Goal: Task Accomplishment & Management: Use online tool/utility

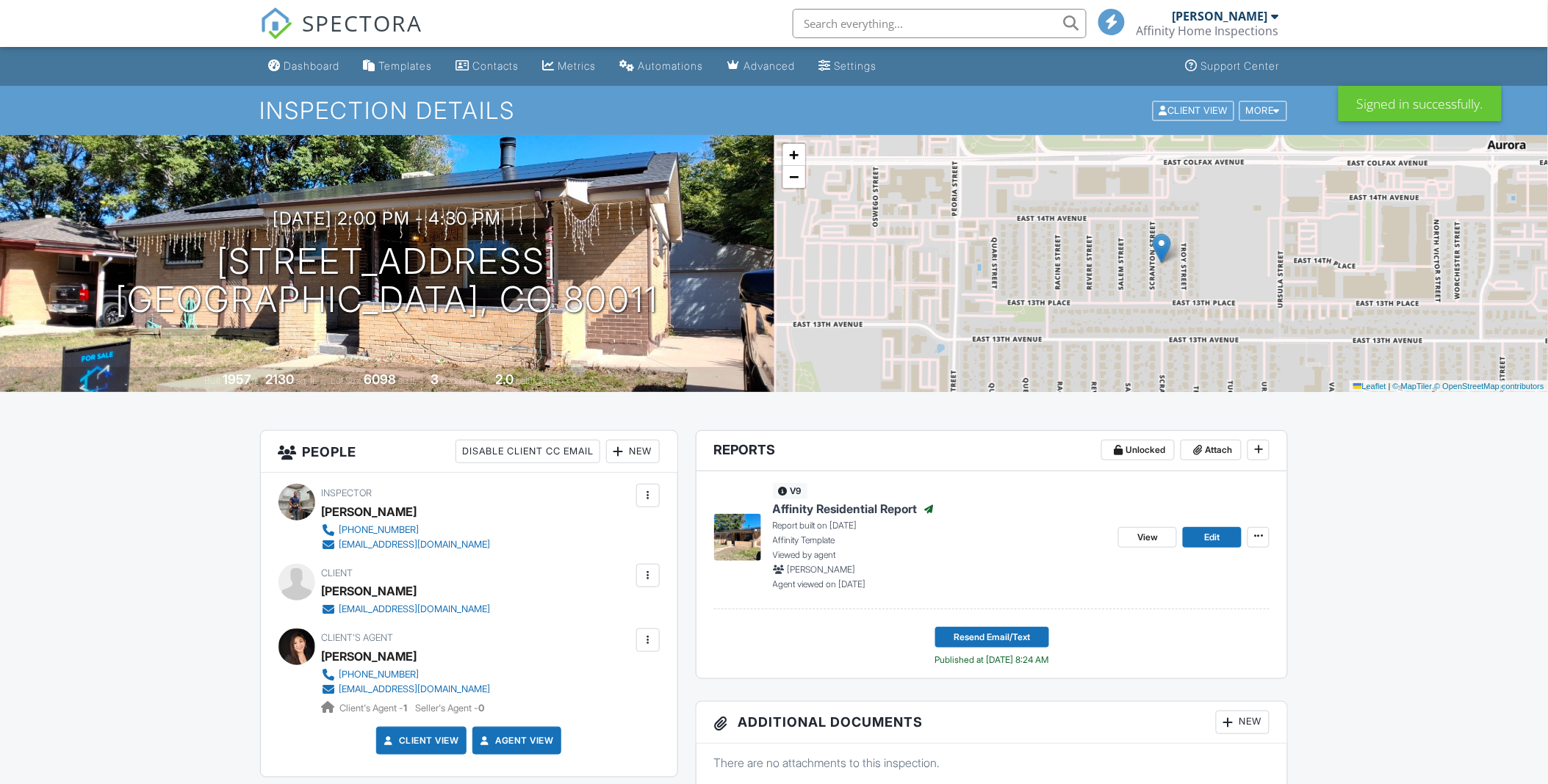
click at [324, 21] on span "SPECTORA" at bounding box center [362, 22] width 120 height 31
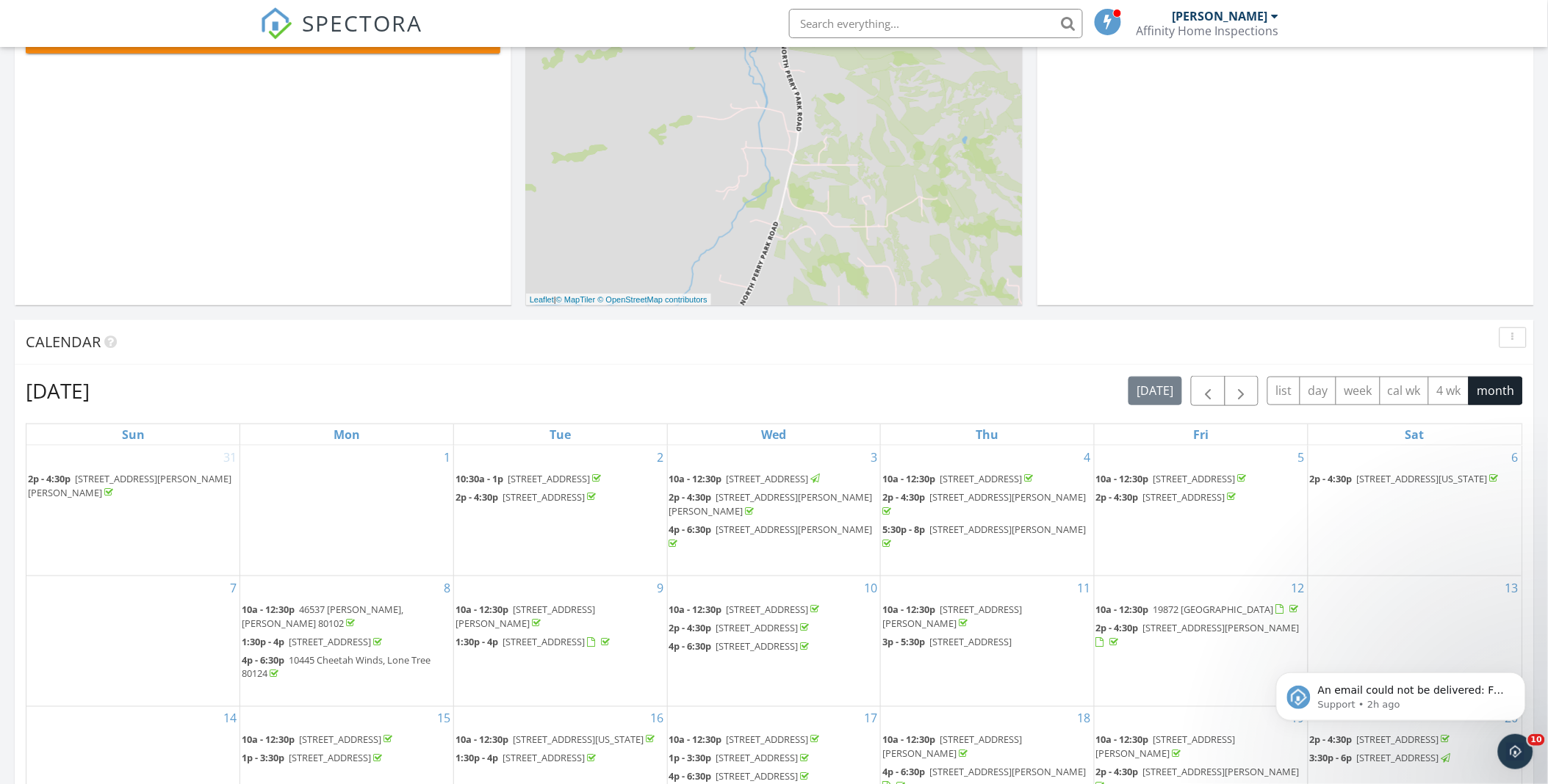
scroll to position [679, 0]
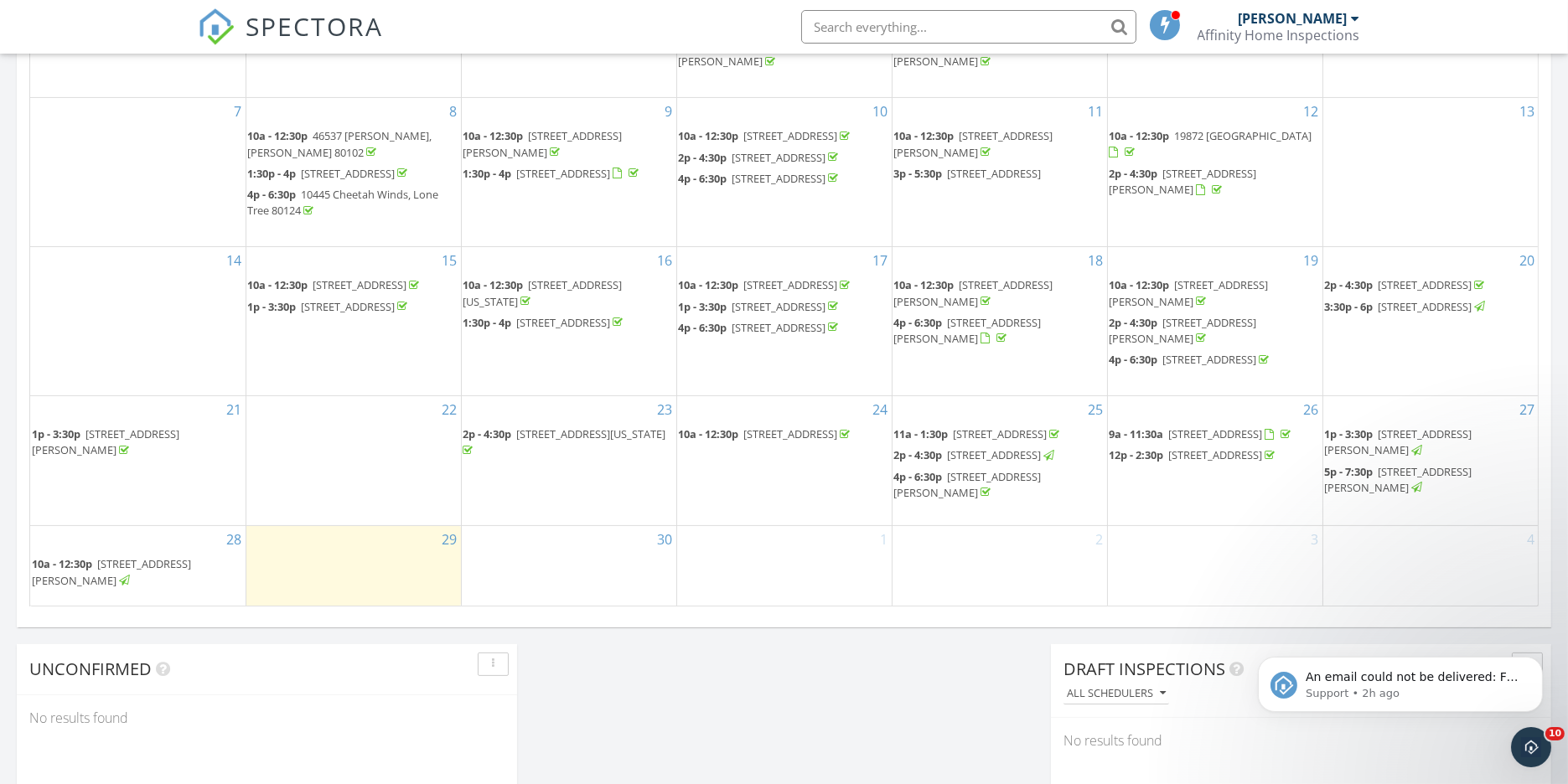
click at [1002, 427] on span "11176 Bright Sky Cir, Littleton 80125" at bounding box center [1001, 434] width 94 height 15
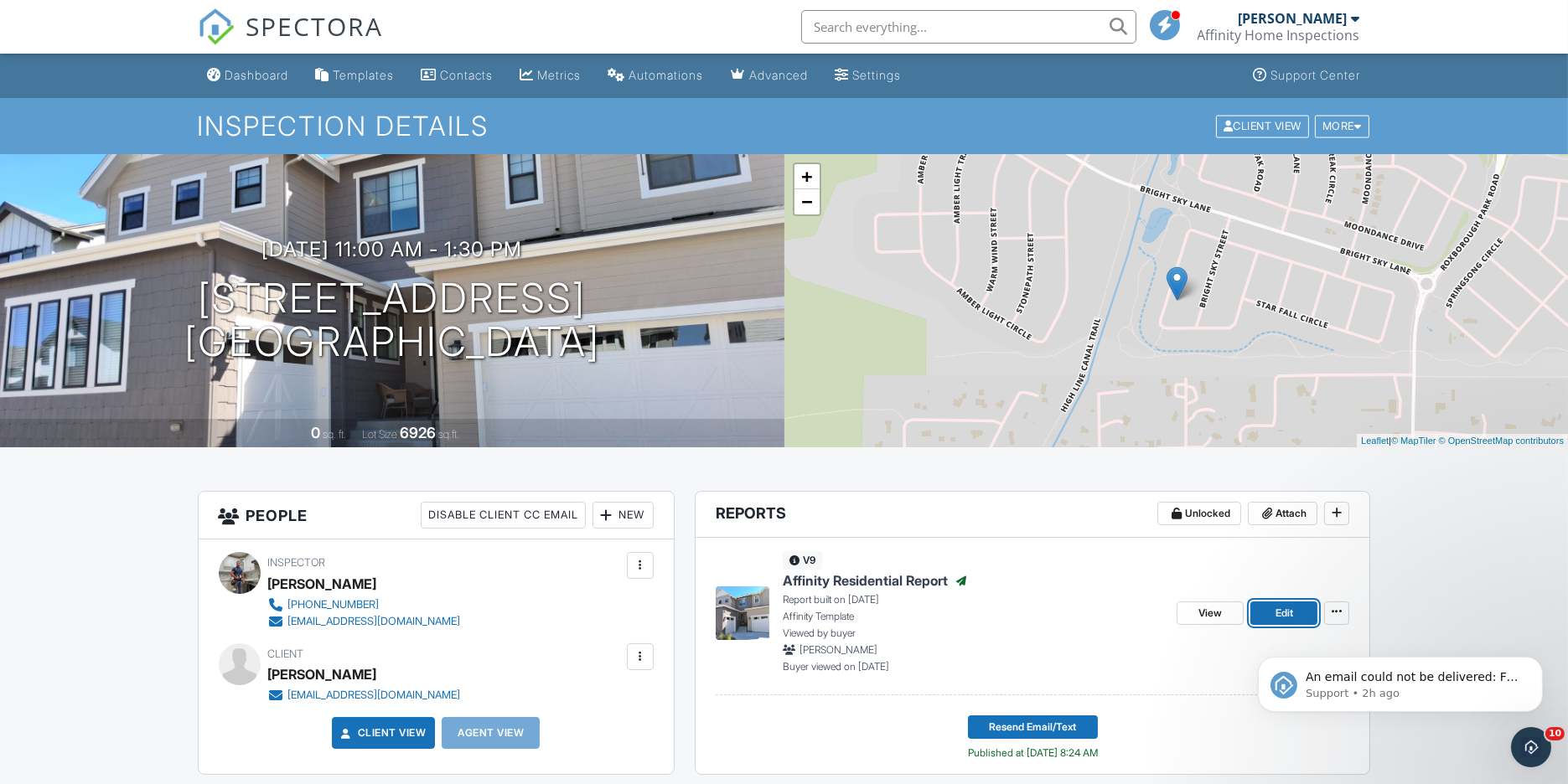
drag, startPoint x: 1271, startPoint y: 611, endPoint x: 1280, endPoint y: 608, distance: 9.5
click at [1271, 611] on link "Edit" at bounding box center [1284, 613] width 67 height 24
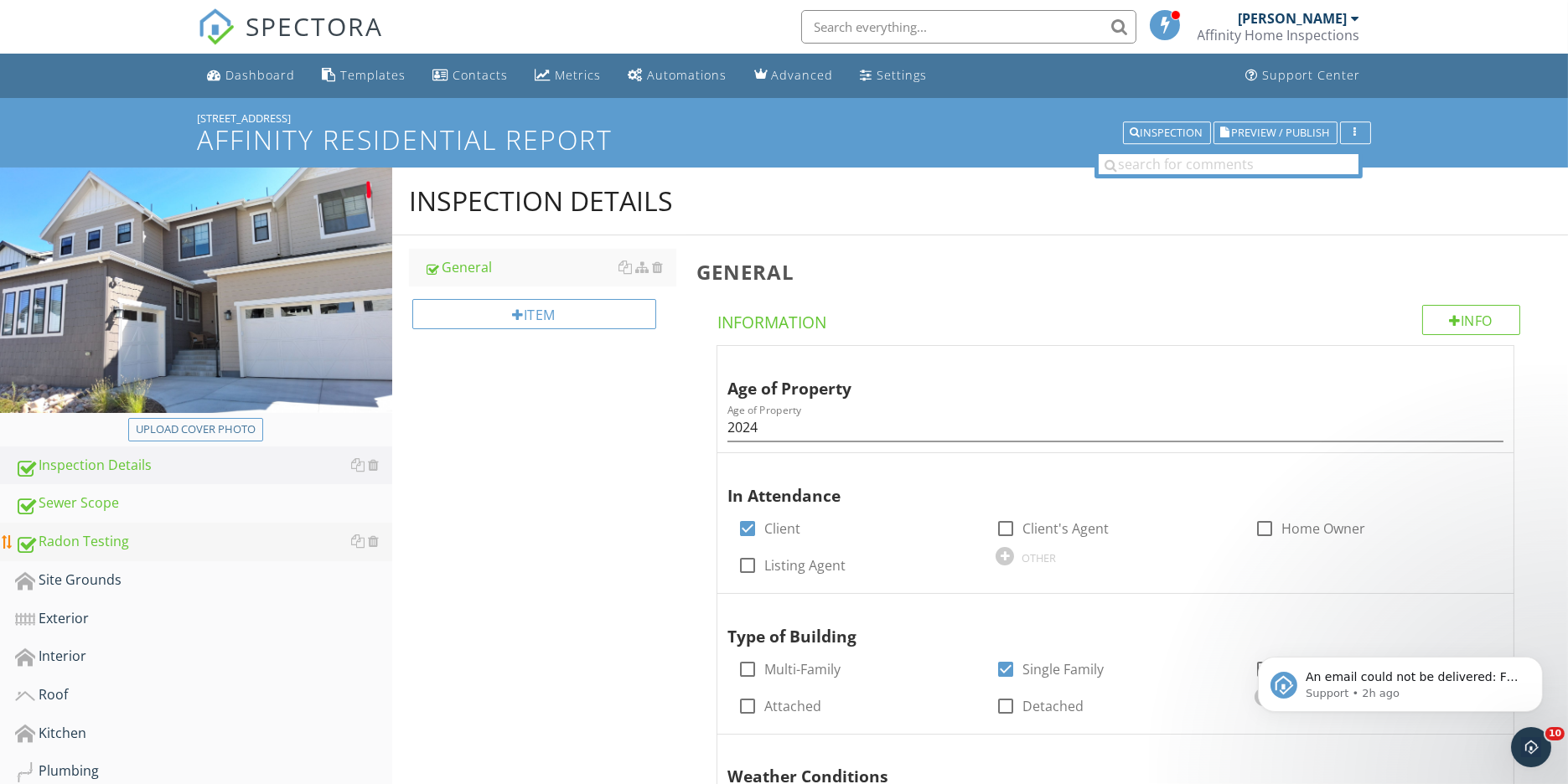
click at [61, 553] on div "Radon Testing" at bounding box center [204, 542] width 377 height 22
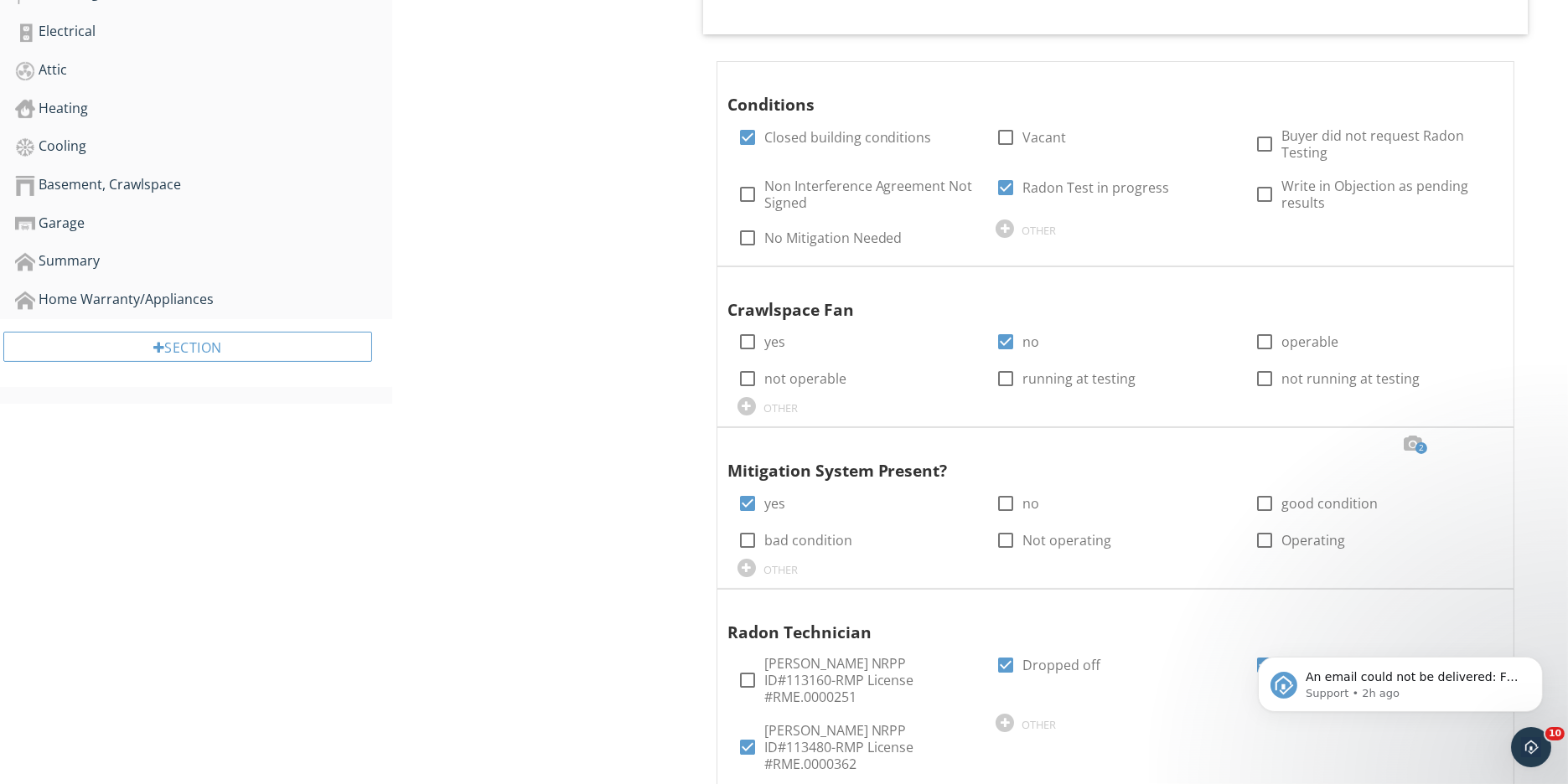
scroll to position [775, 0]
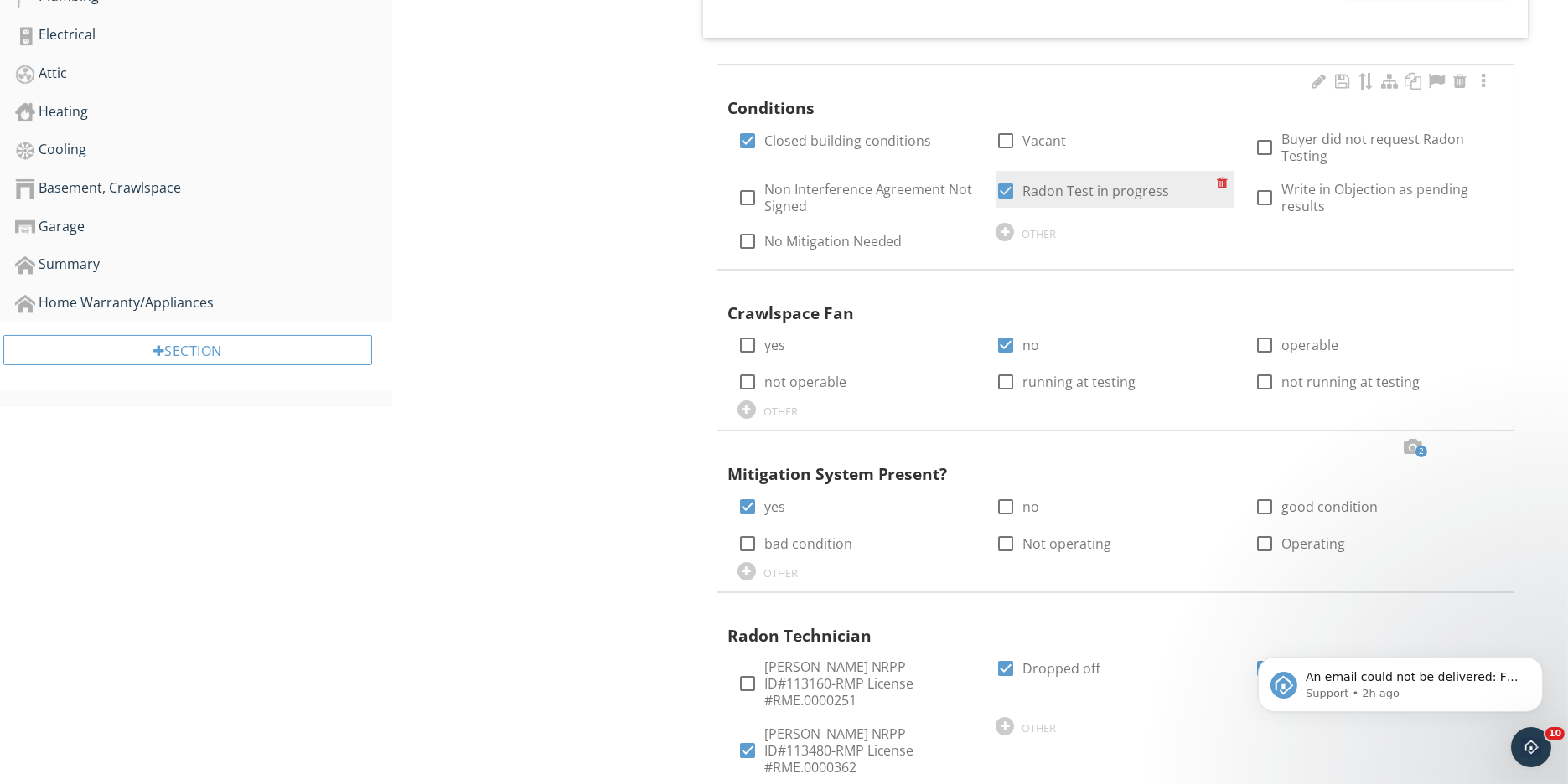
click at [1004, 189] on div at bounding box center [1005, 191] width 28 height 28
checkbox input "false"
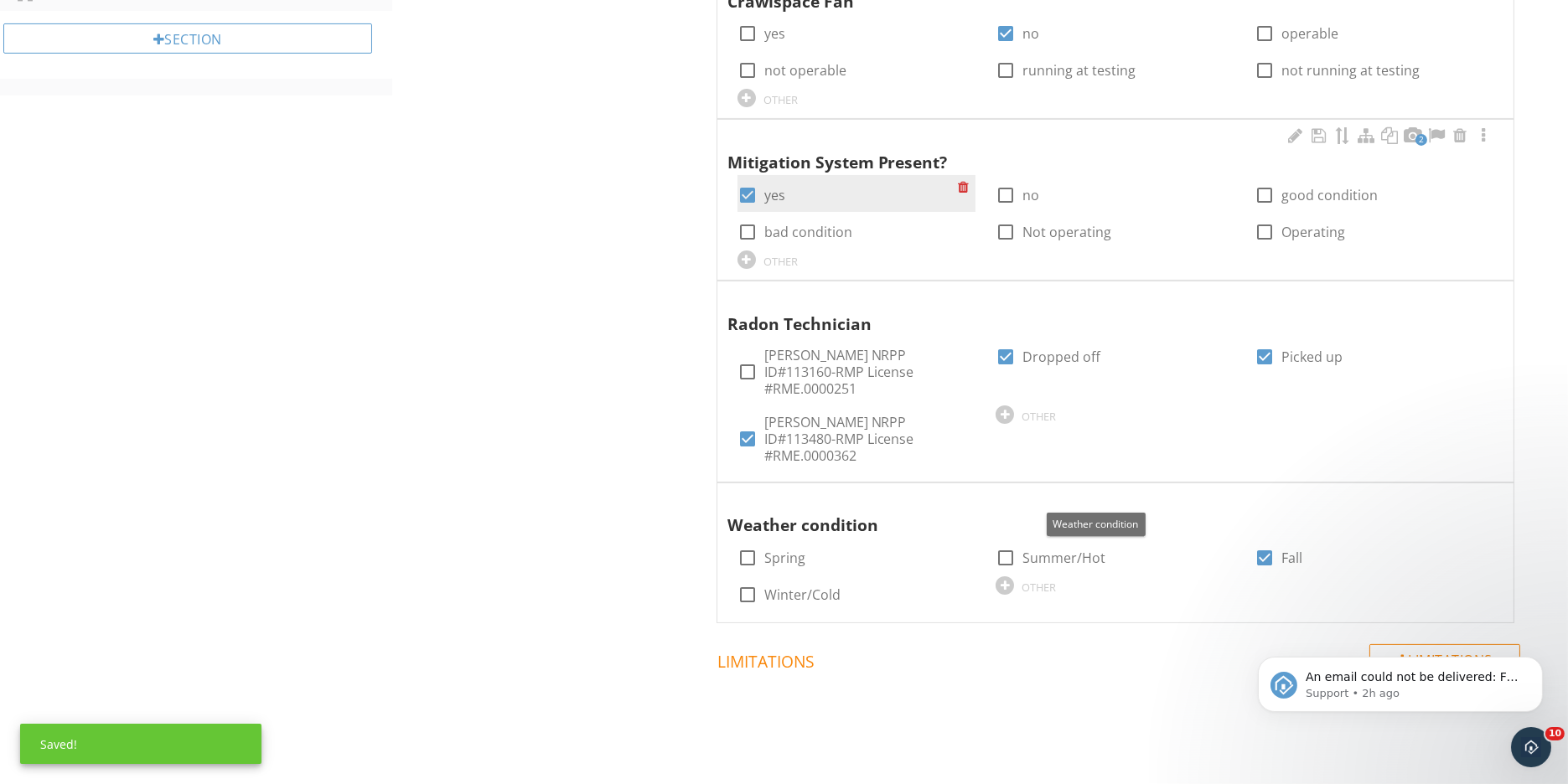
scroll to position [955, 0]
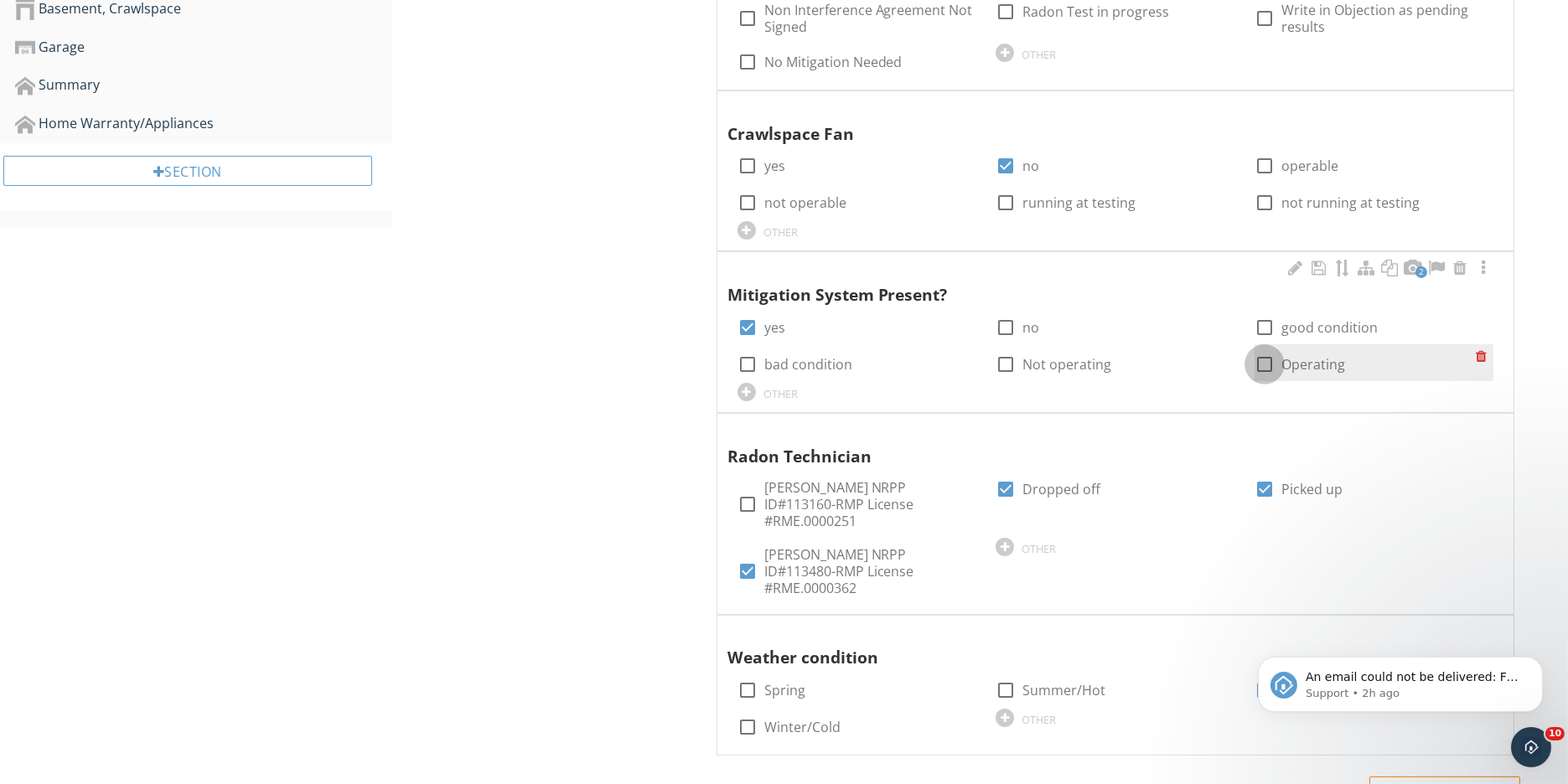
click at [1266, 364] on div at bounding box center [1264, 365] width 28 height 28
checkbox input "true"
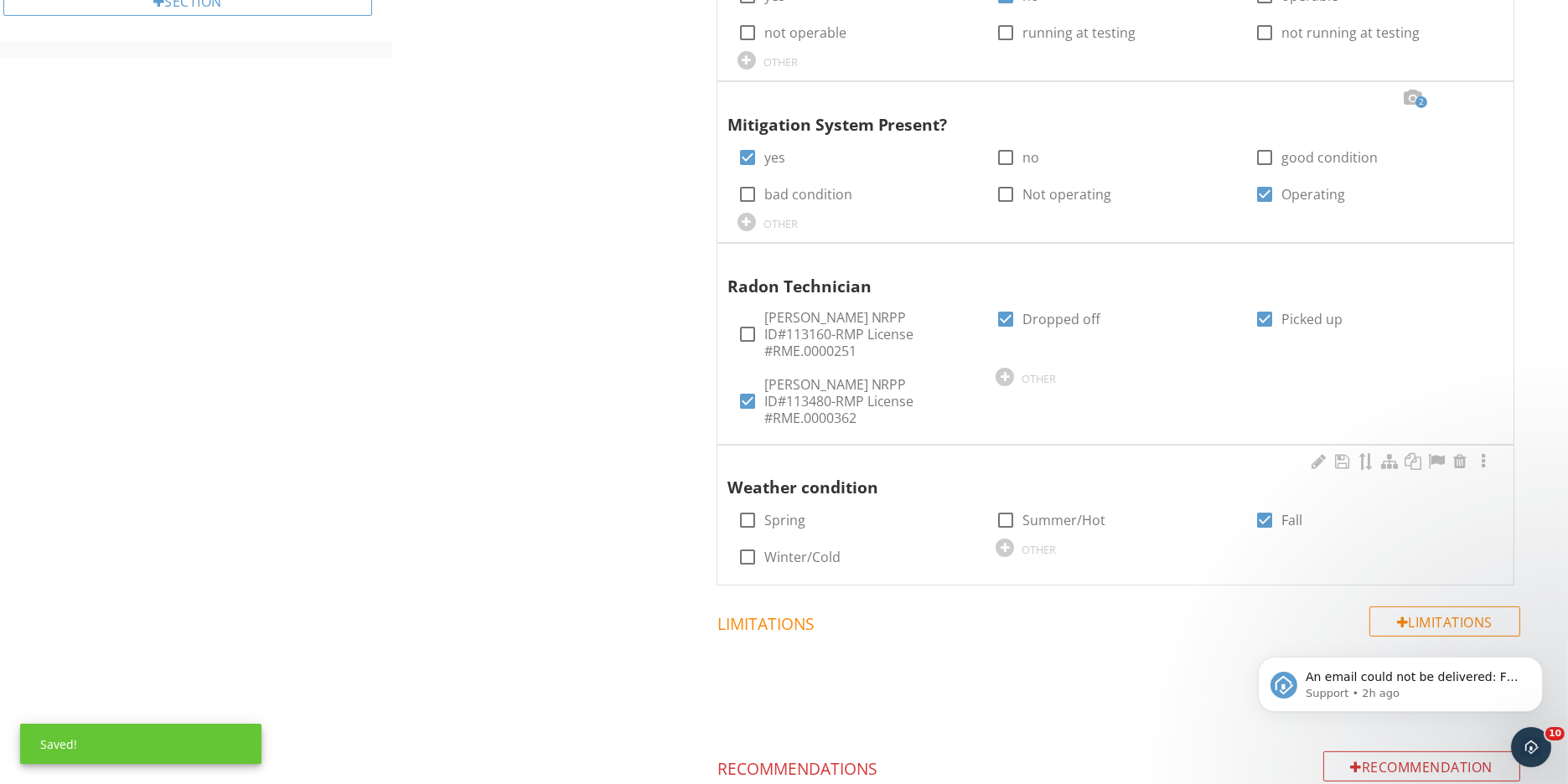
scroll to position [1110, 0]
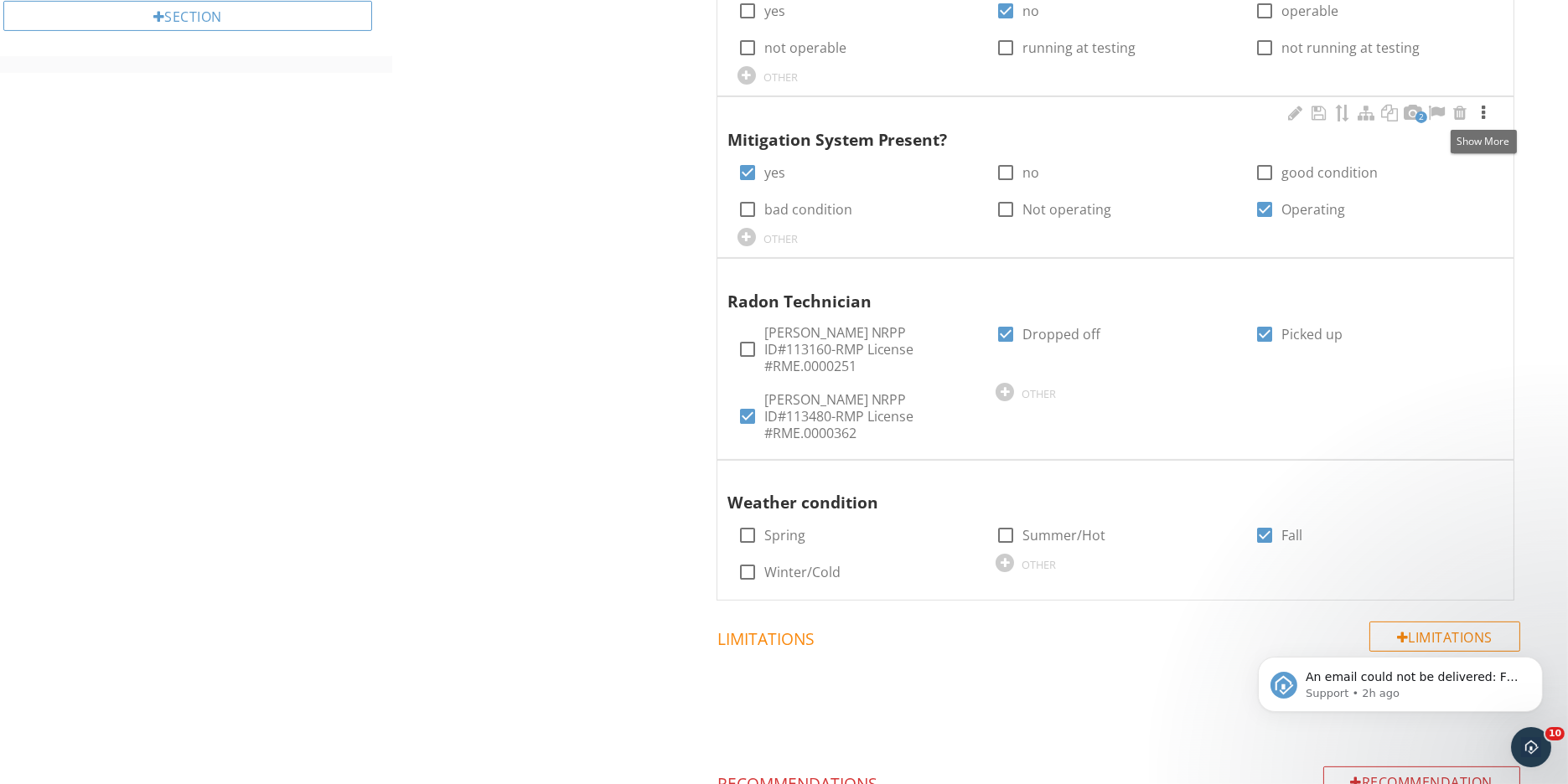
click at [1481, 114] on div at bounding box center [1483, 112] width 20 height 17
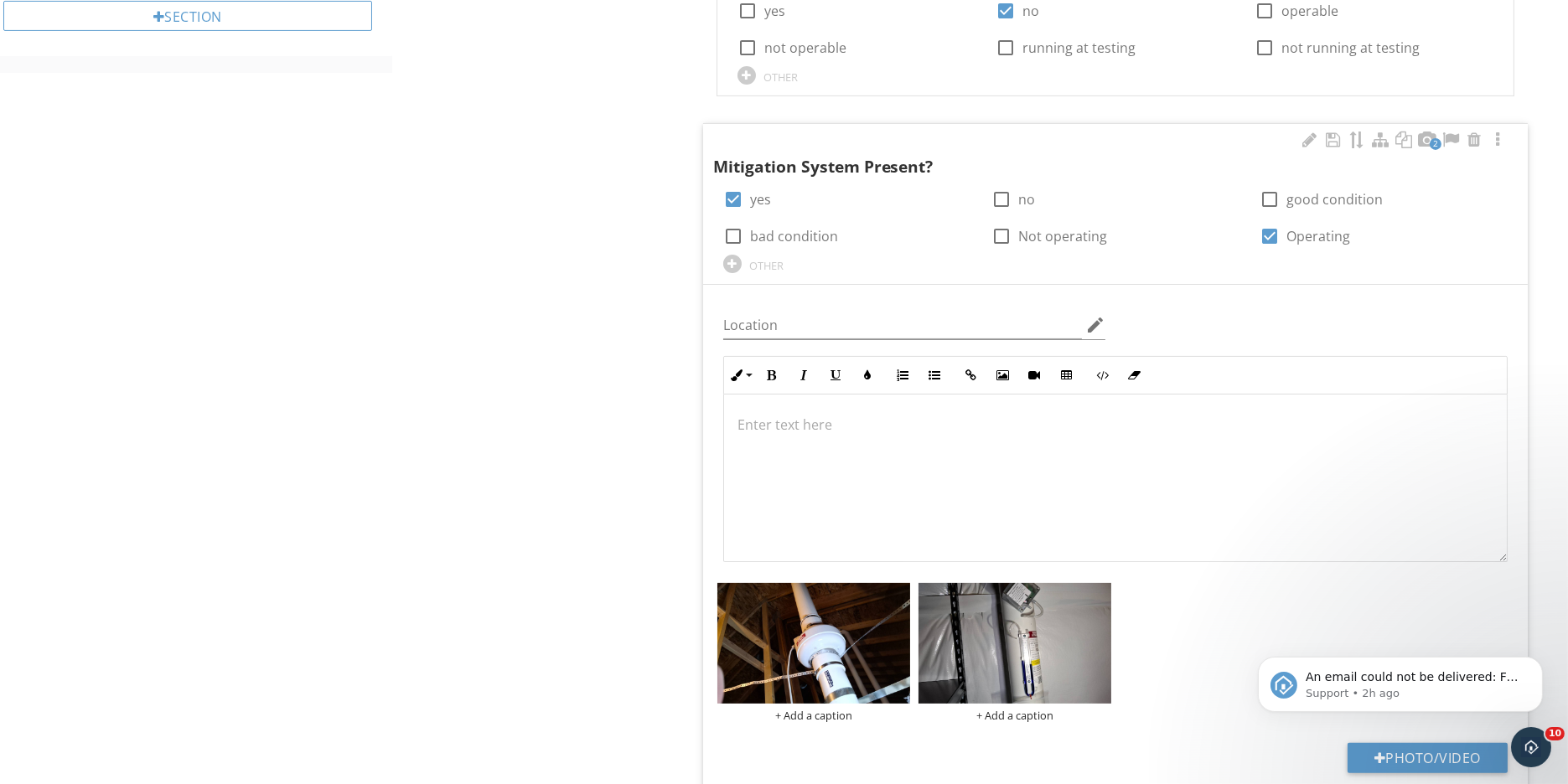
click at [777, 426] on p at bounding box center [1115, 425] width 756 height 20
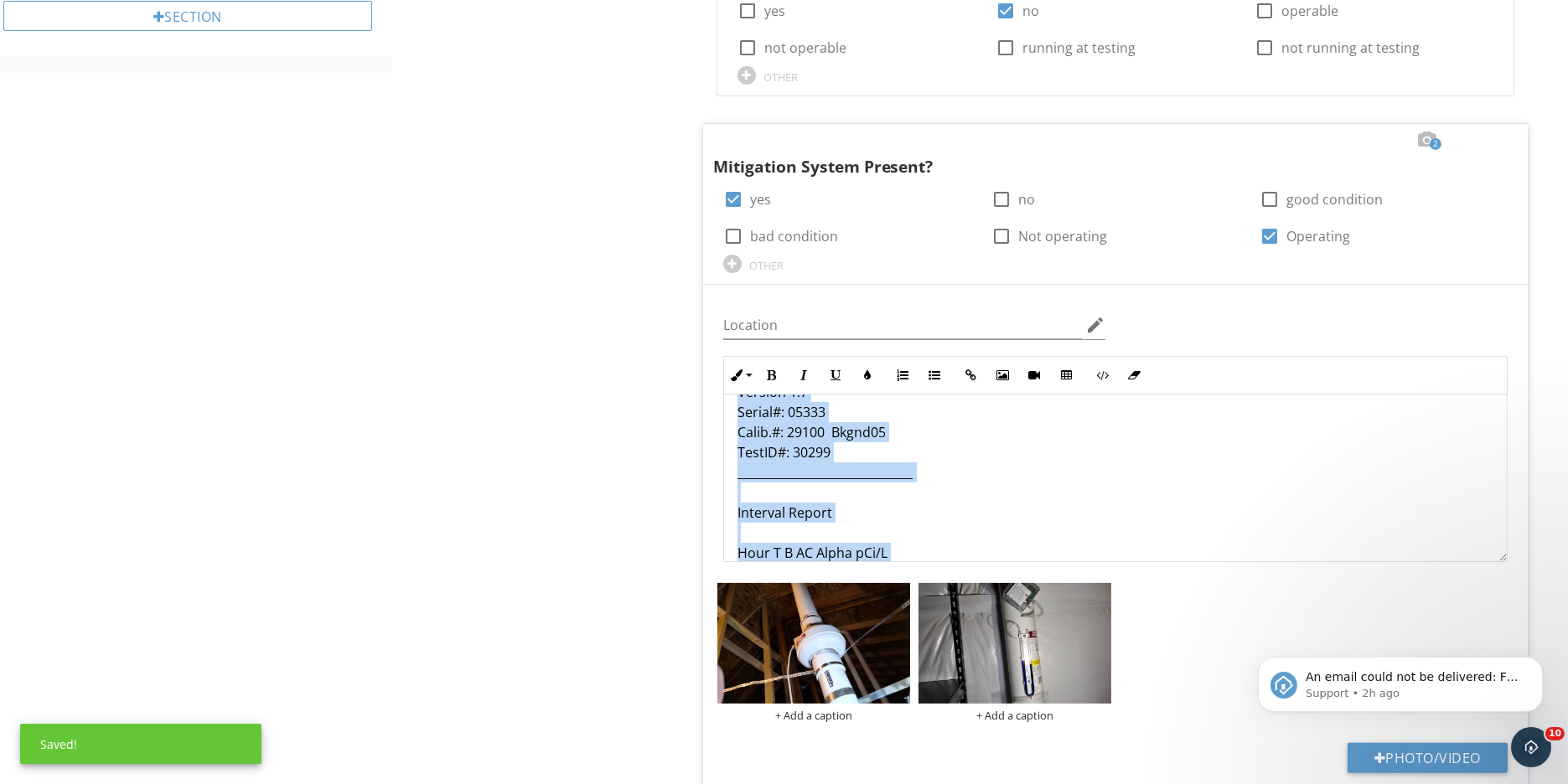
scroll to position [0, 0]
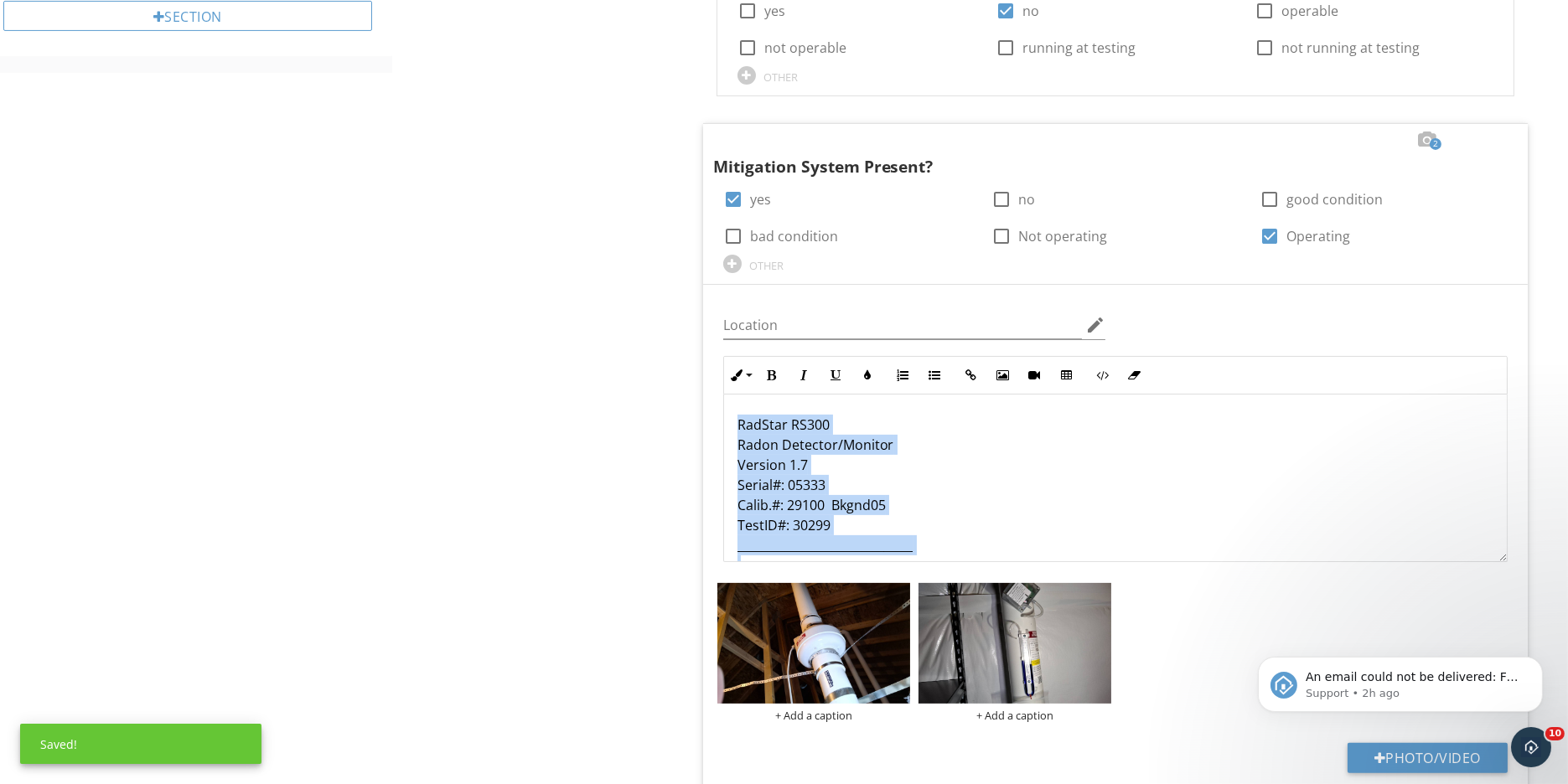
drag, startPoint x: 807, startPoint y: 550, endPoint x: 505, endPoint y: 221, distance: 446.6
click at [505, 221] on div "Radon Testing Radon Test Item Radon Test Info Information check Disclaimer Offi…" at bounding box center [980, 308] width 1176 height 2500
click at [772, 376] on icon "button" at bounding box center [771, 375] width 12 height 12
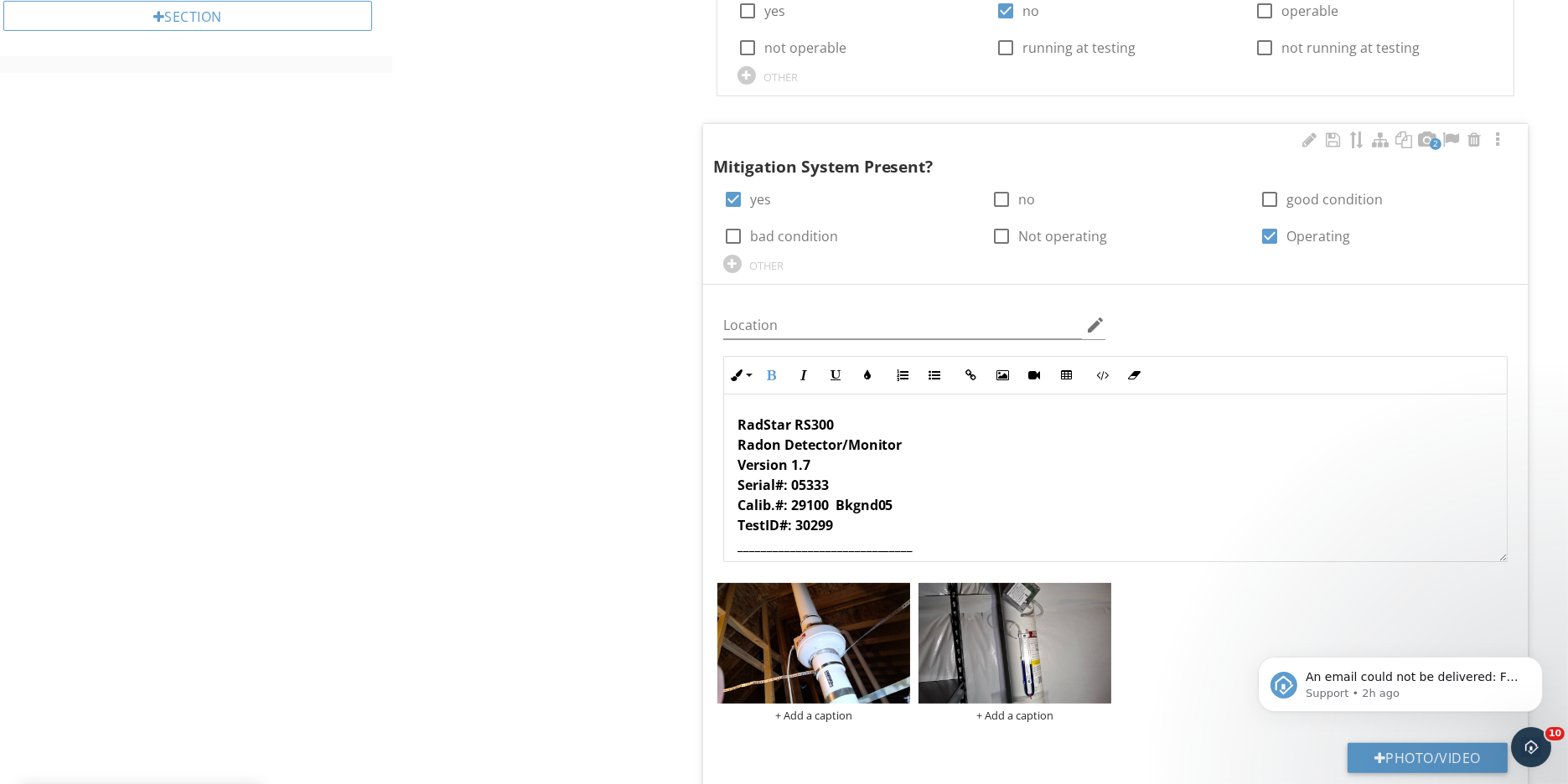
click at [703, 471] on div "Location edit Inline Style XLarge Large Normal Small Light Small/Light Bold Ita…" at bounding box center [1115, 550] width 825 height 531
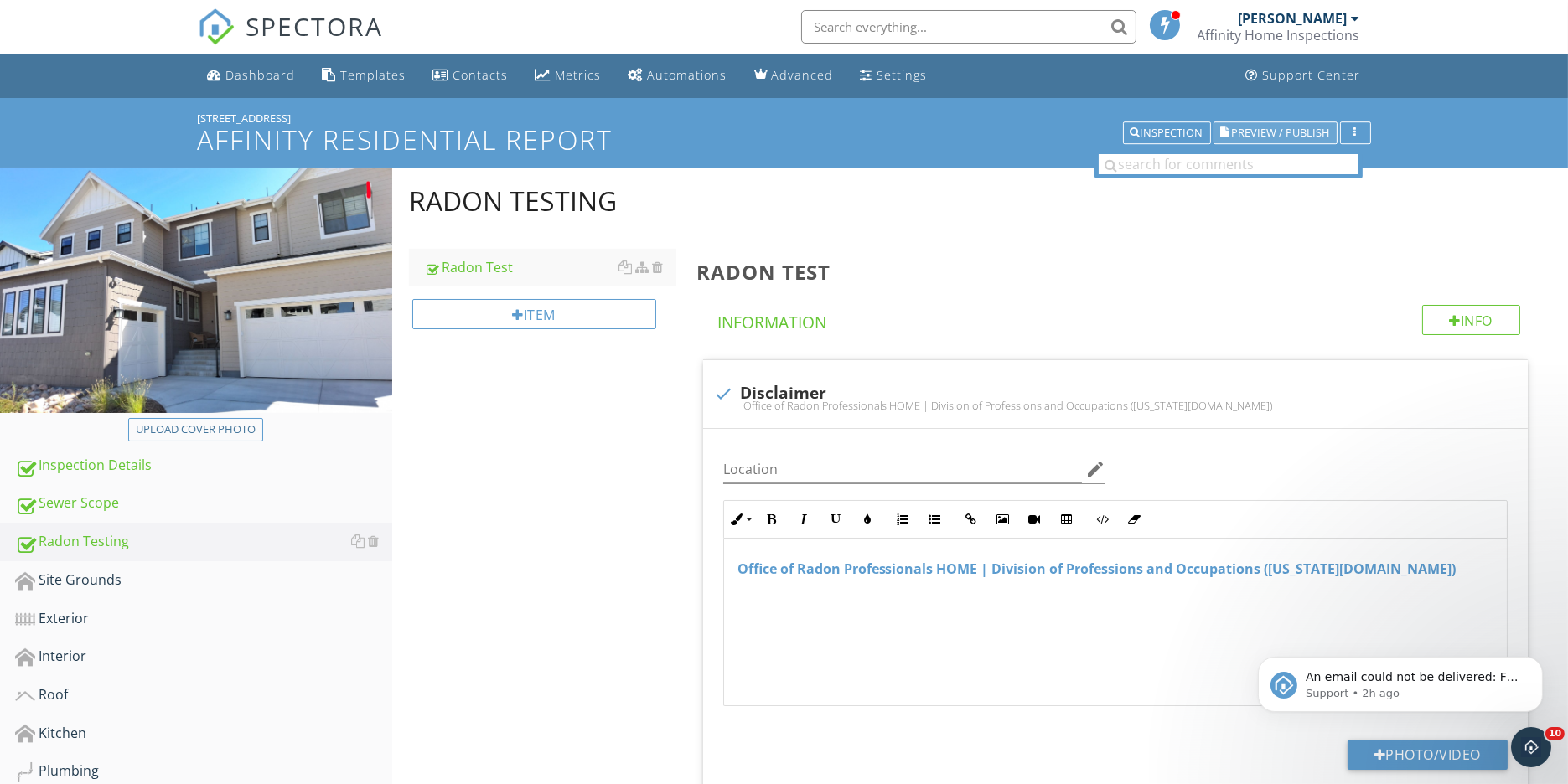
click at [1278, 127] on span "Preview / Publish" at bounding box center [1280, 133] width 98 height 11
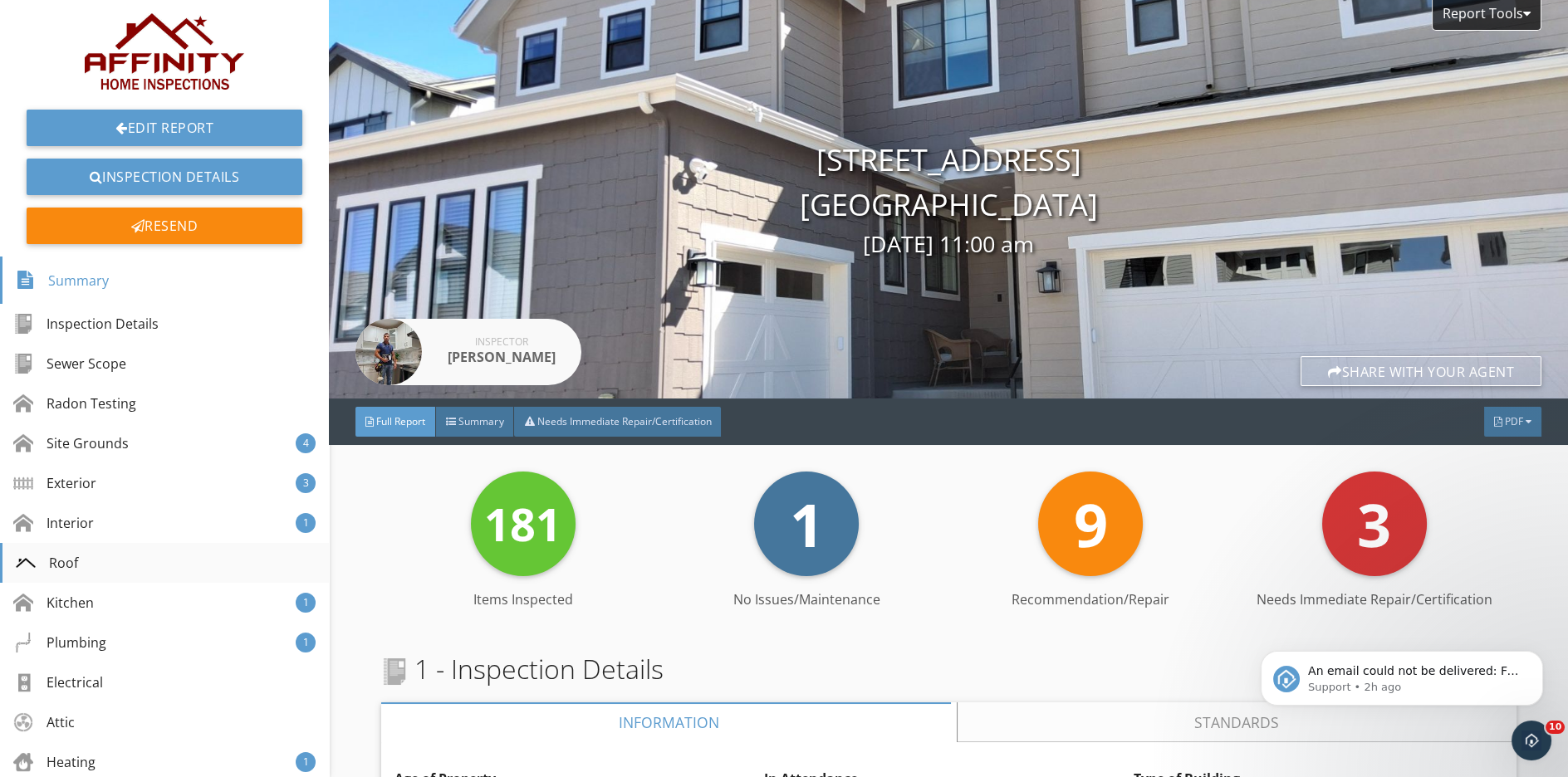
click at [82, 569] on div "Roof" at bounding box center [164, 562] width 329 height 39
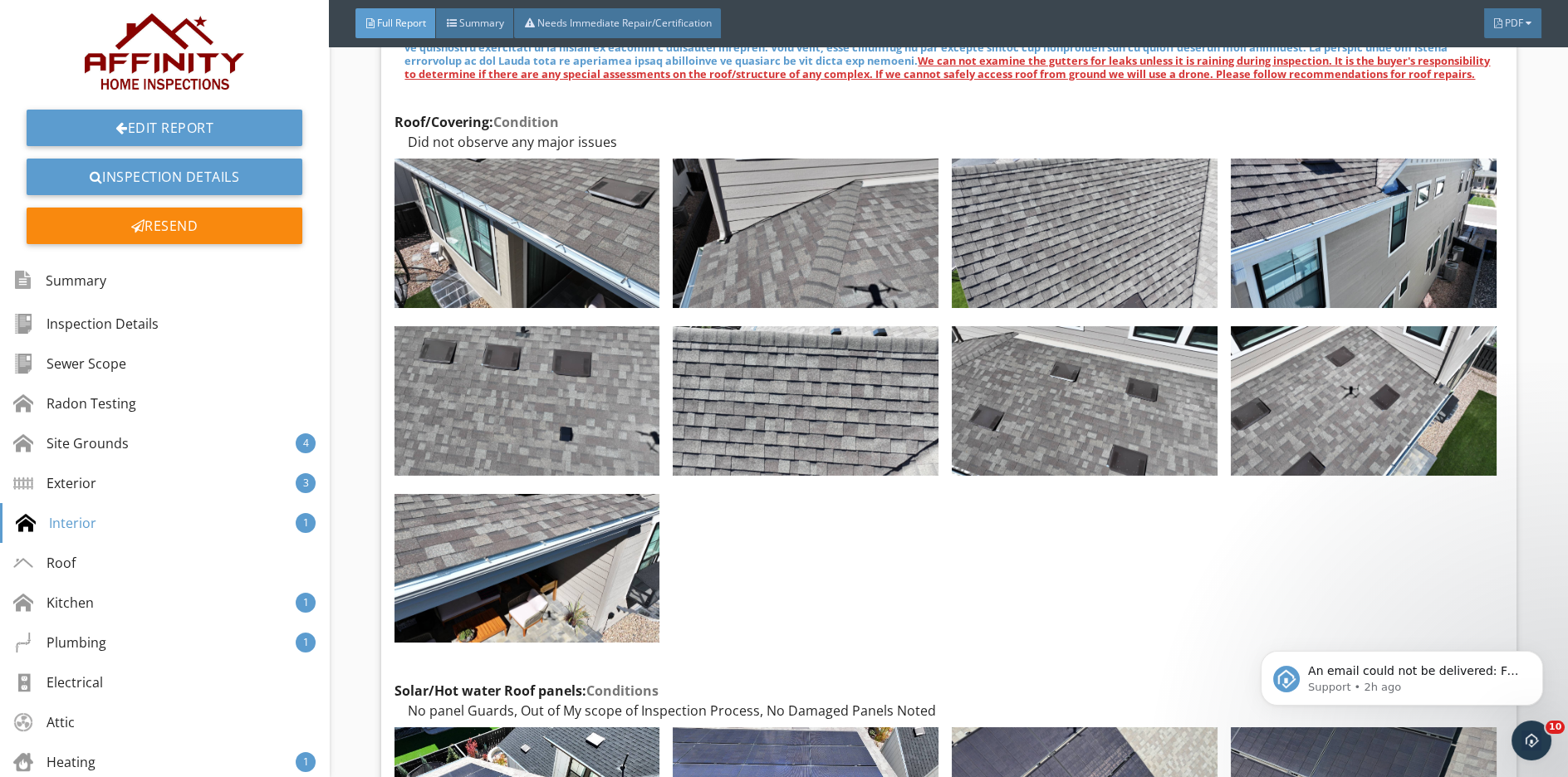
scroll to position [7631, 0]
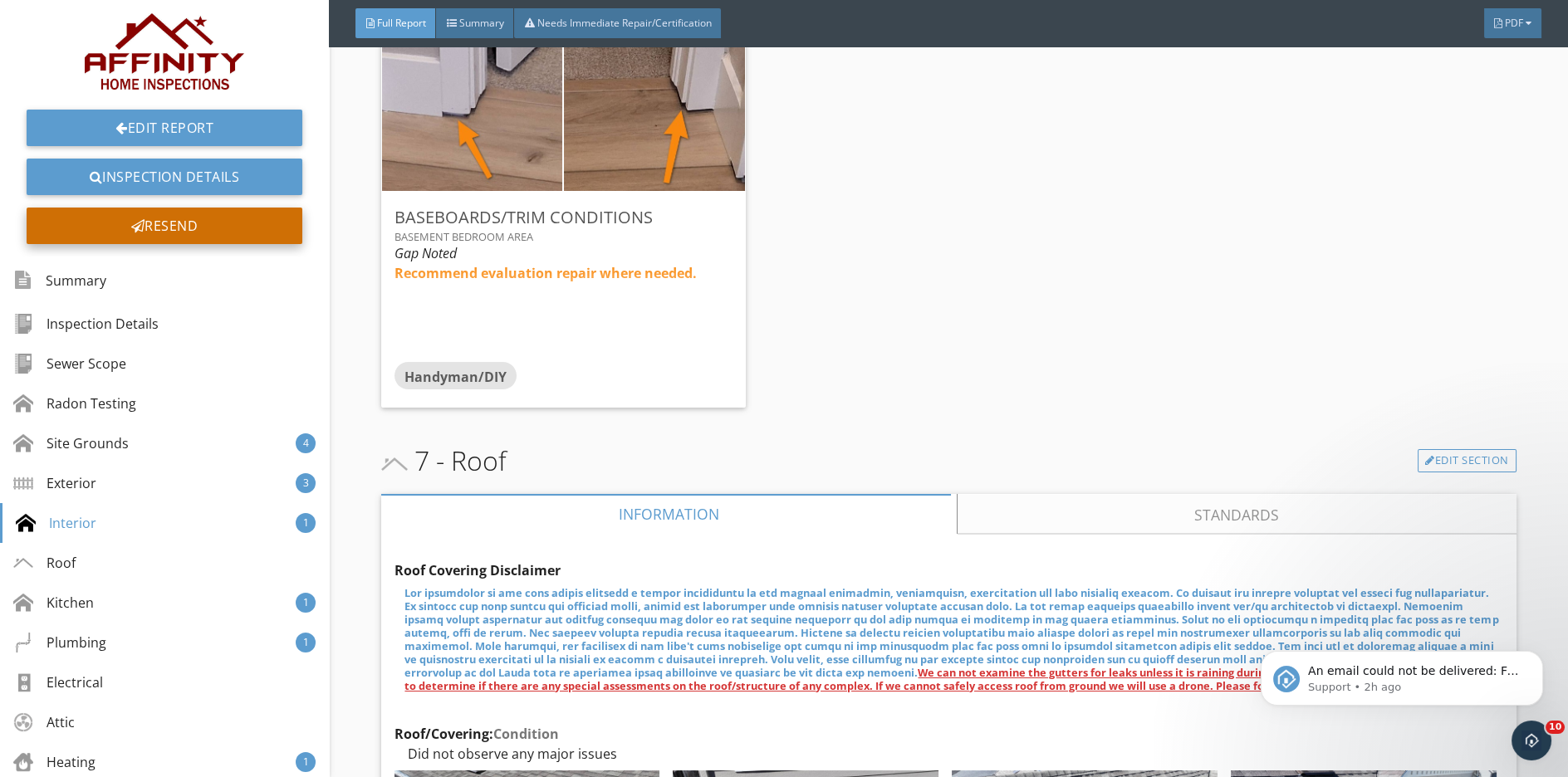
click at [139, 225] on div "Resend" at bounding box center [164, 226] width 275 height 37
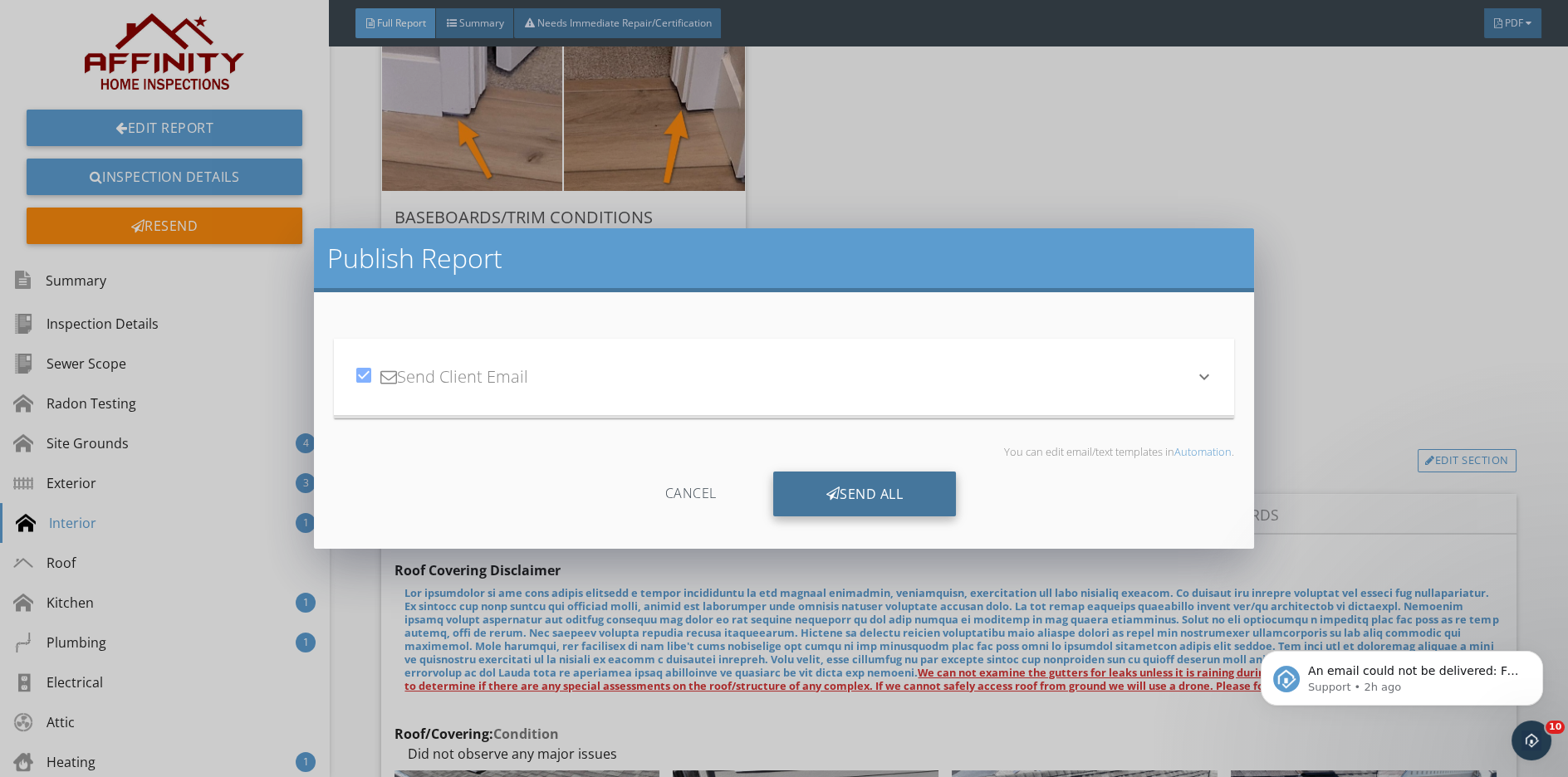
click at [821, 493] on div "Send All" at bounding box center [865, 494] width 183 height 45
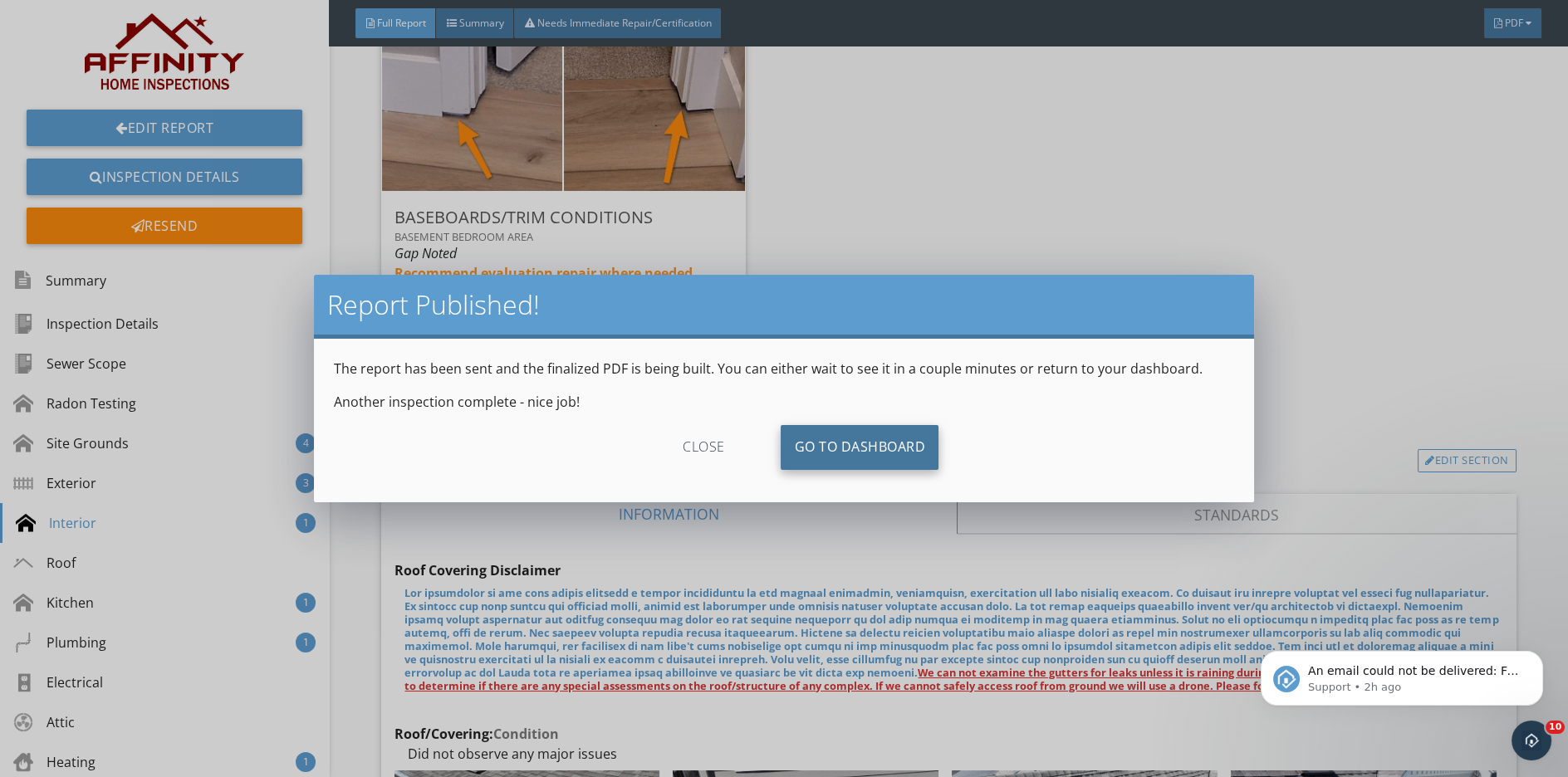
click at [864, 449] on link "Go To Dashboard" at bounding box center [859, 447] width 158 height 45
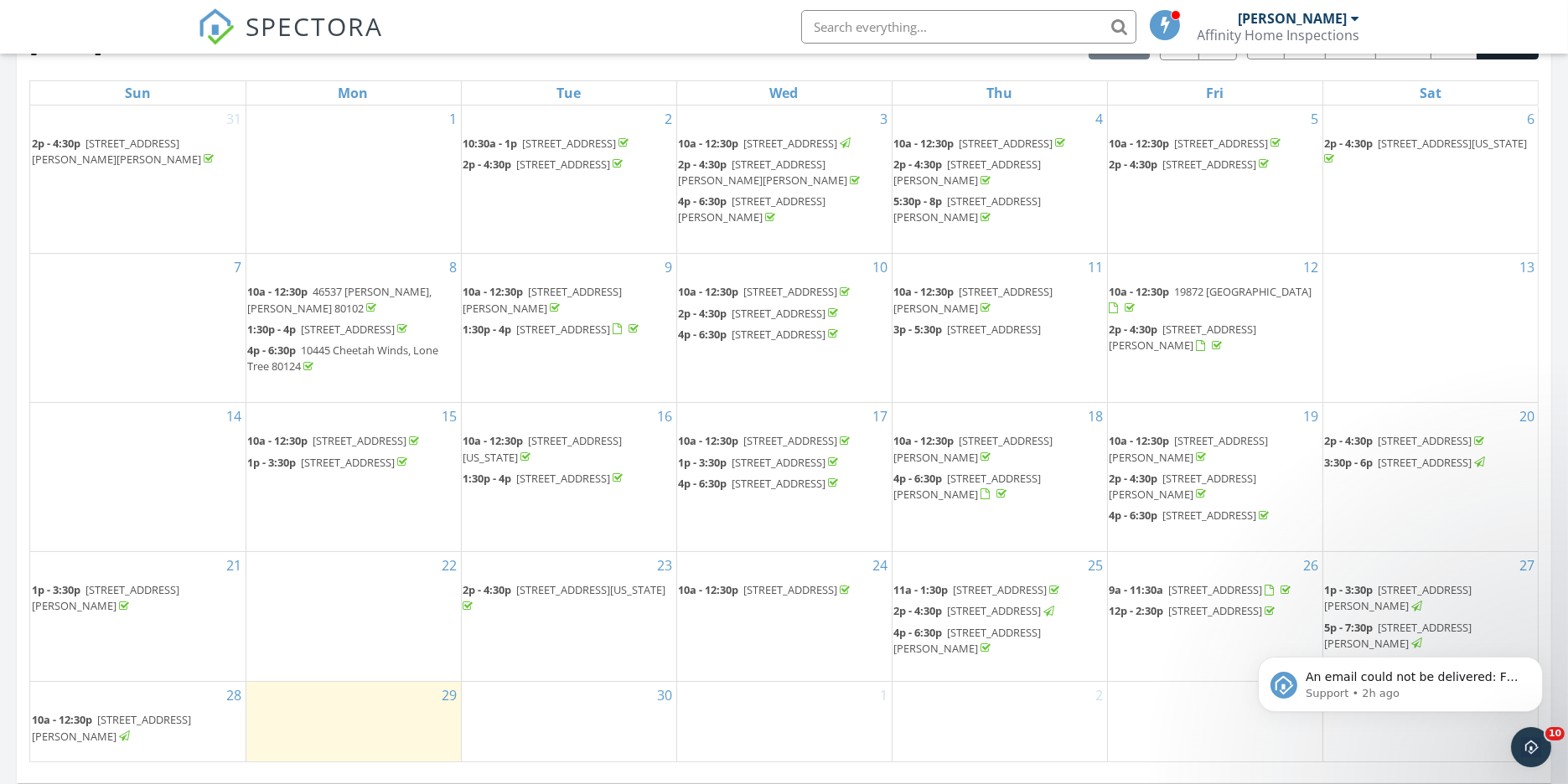
scroll to position [1086, 0]
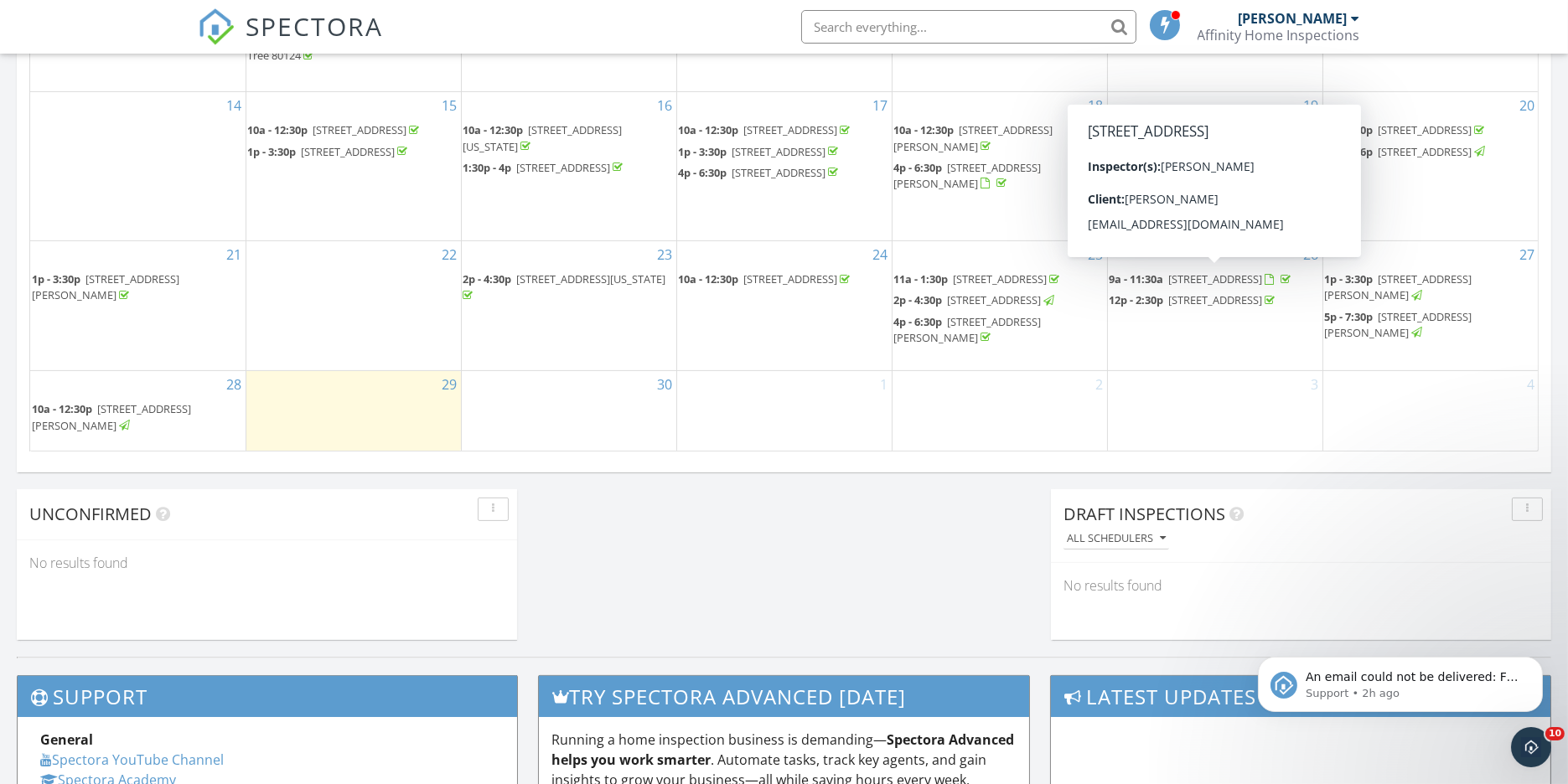
click at [1238, 276] on span "4874 Coal Bank Dr, Castle Rock 80104" at bounding box center [1216, 279] width 94 height 15
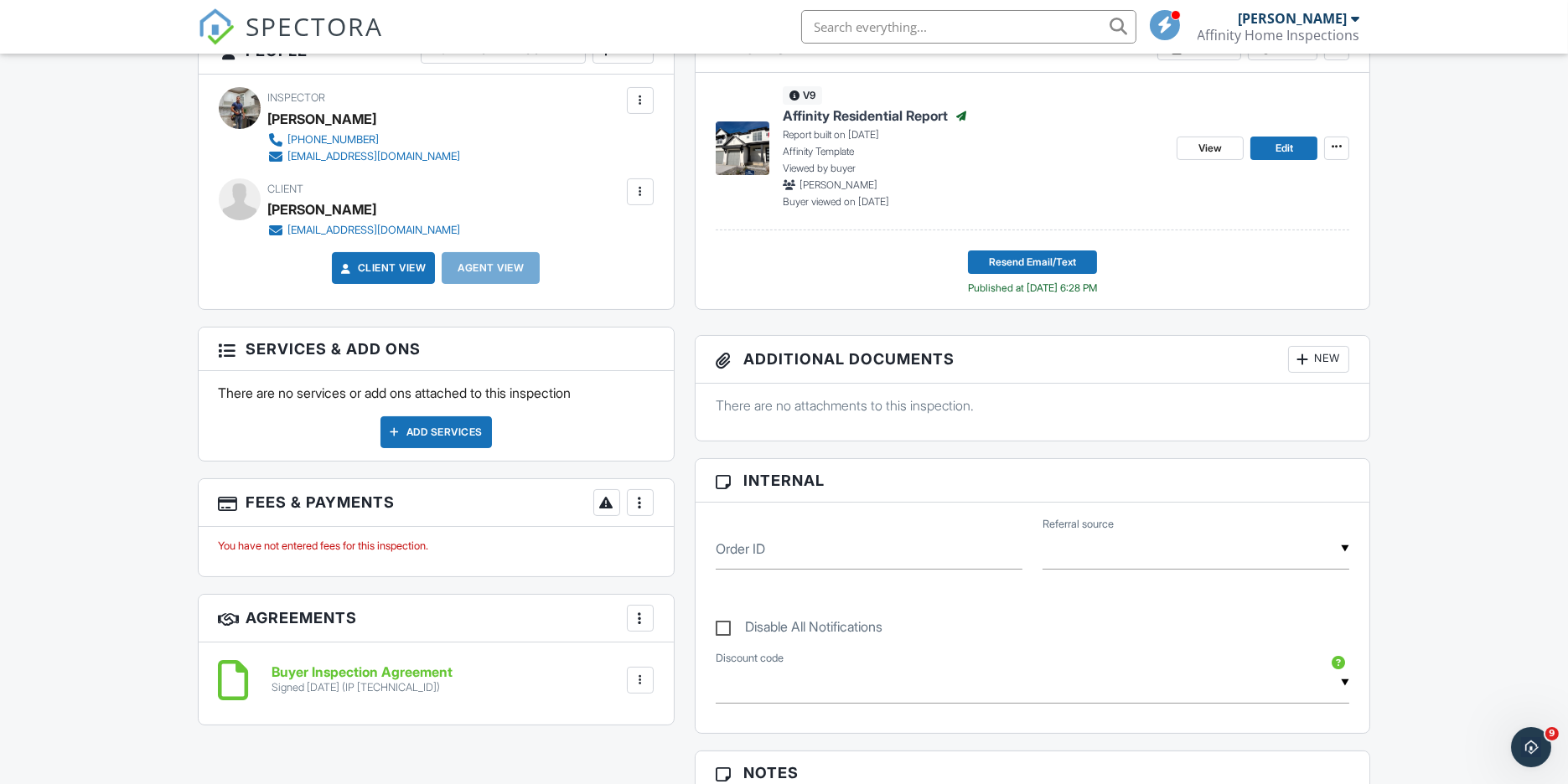
scroll to position [310, 0]
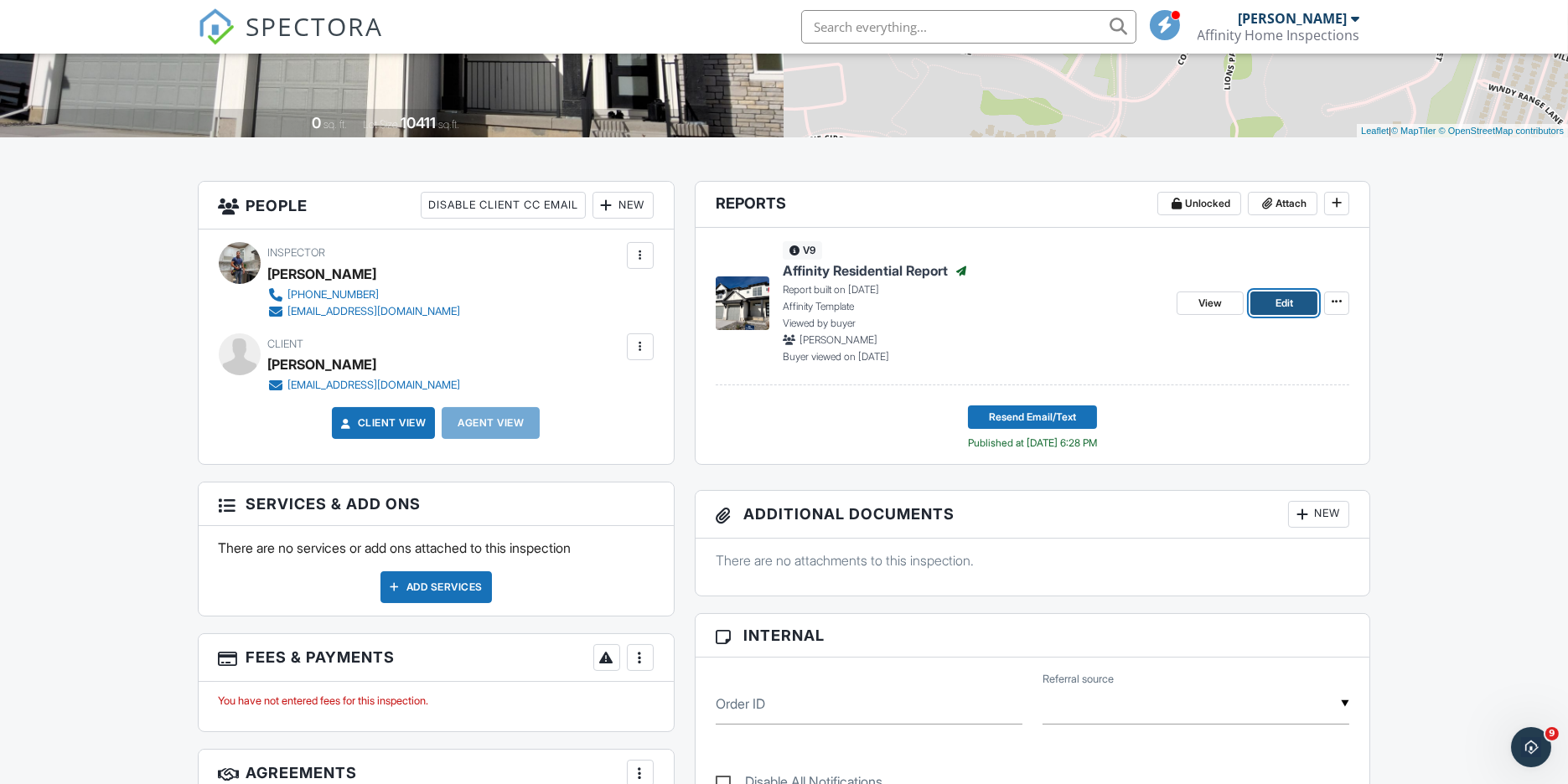
click at [1276, 303] on span "Edit" at bounding box center [1284, 303] width 18 height 17
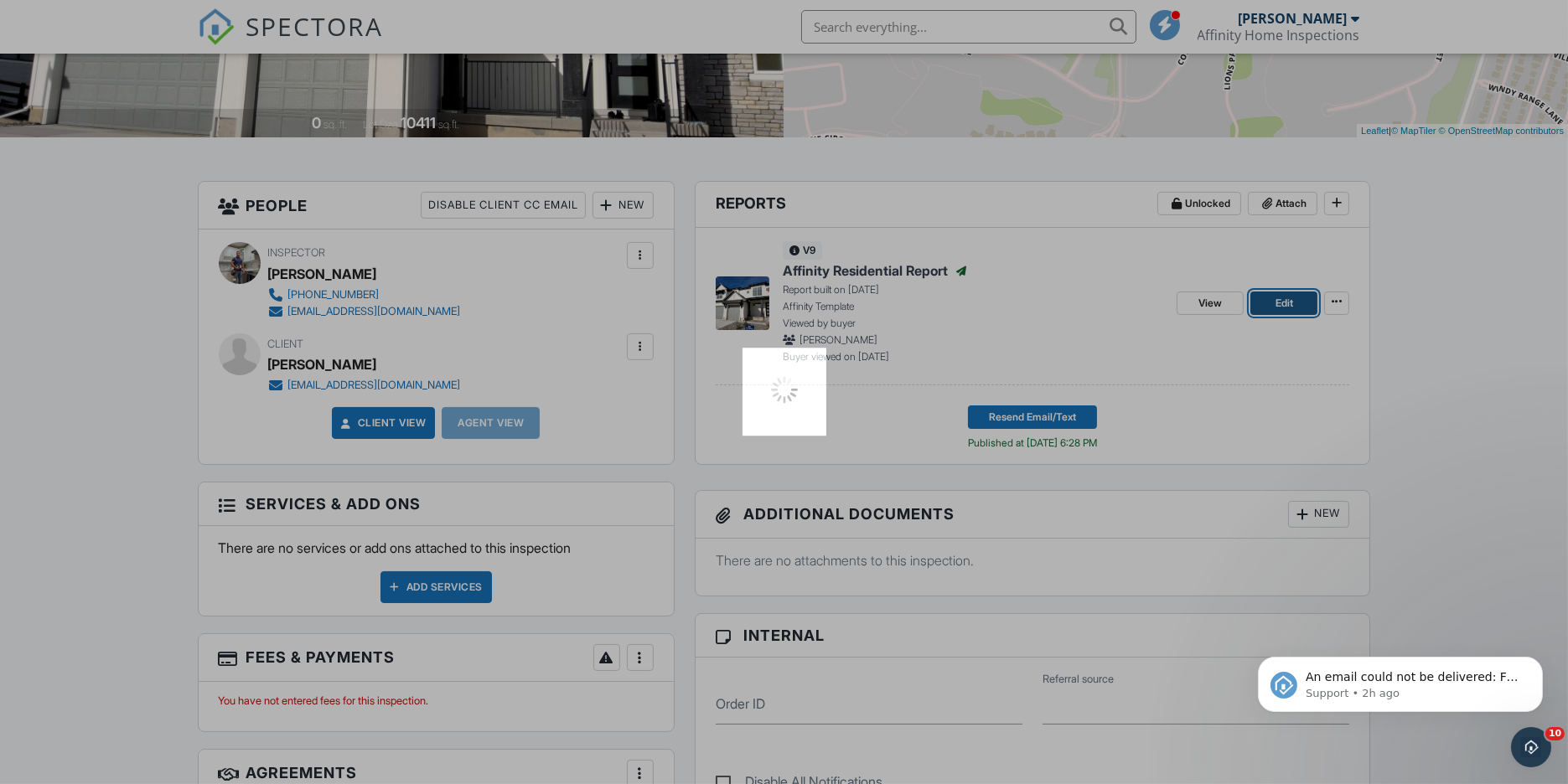
scroll to position [0, 0]
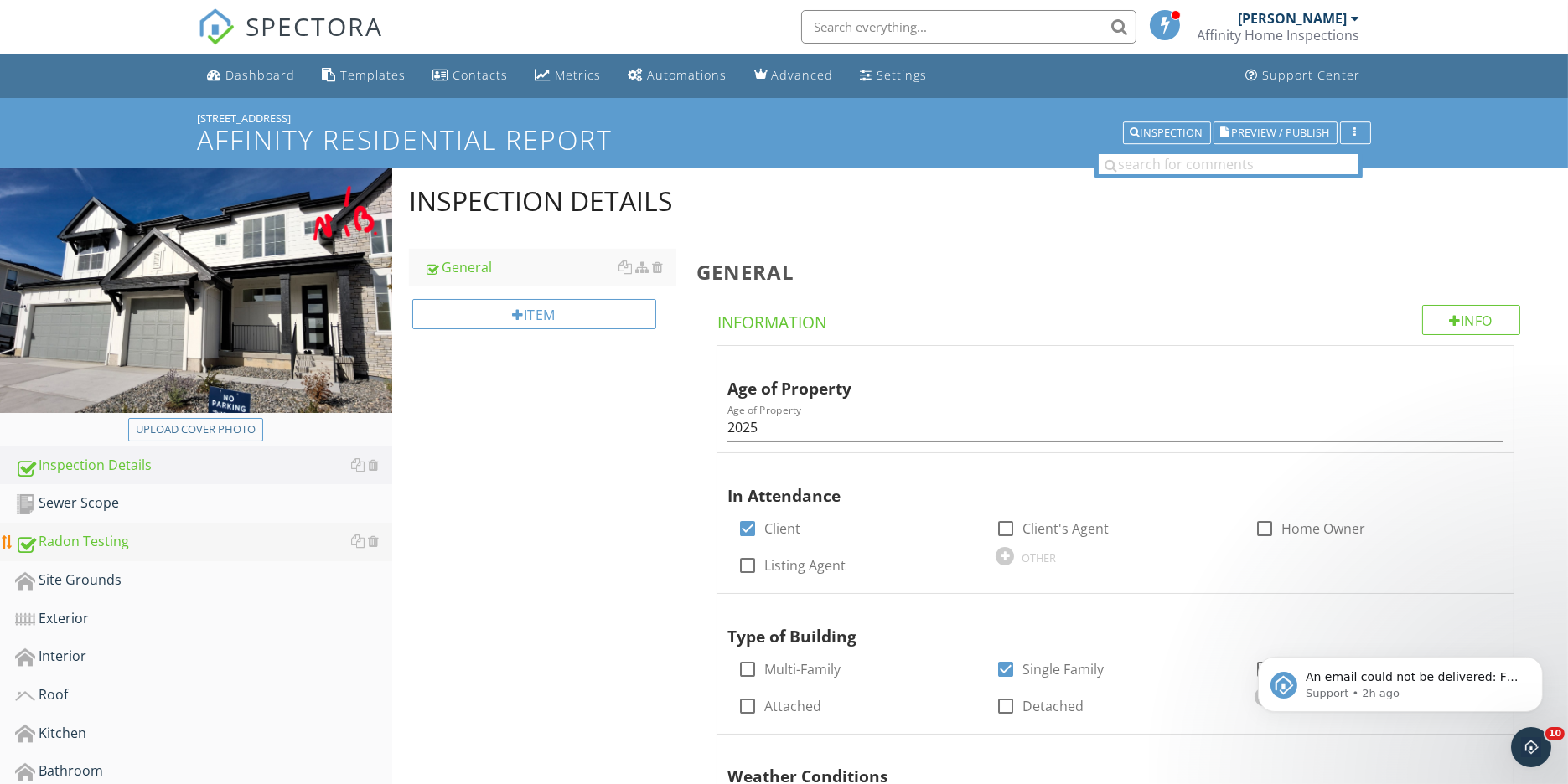
click at [72, 545] on div "Radon Testing" at bounding box center [204, 542] width 377 height 22
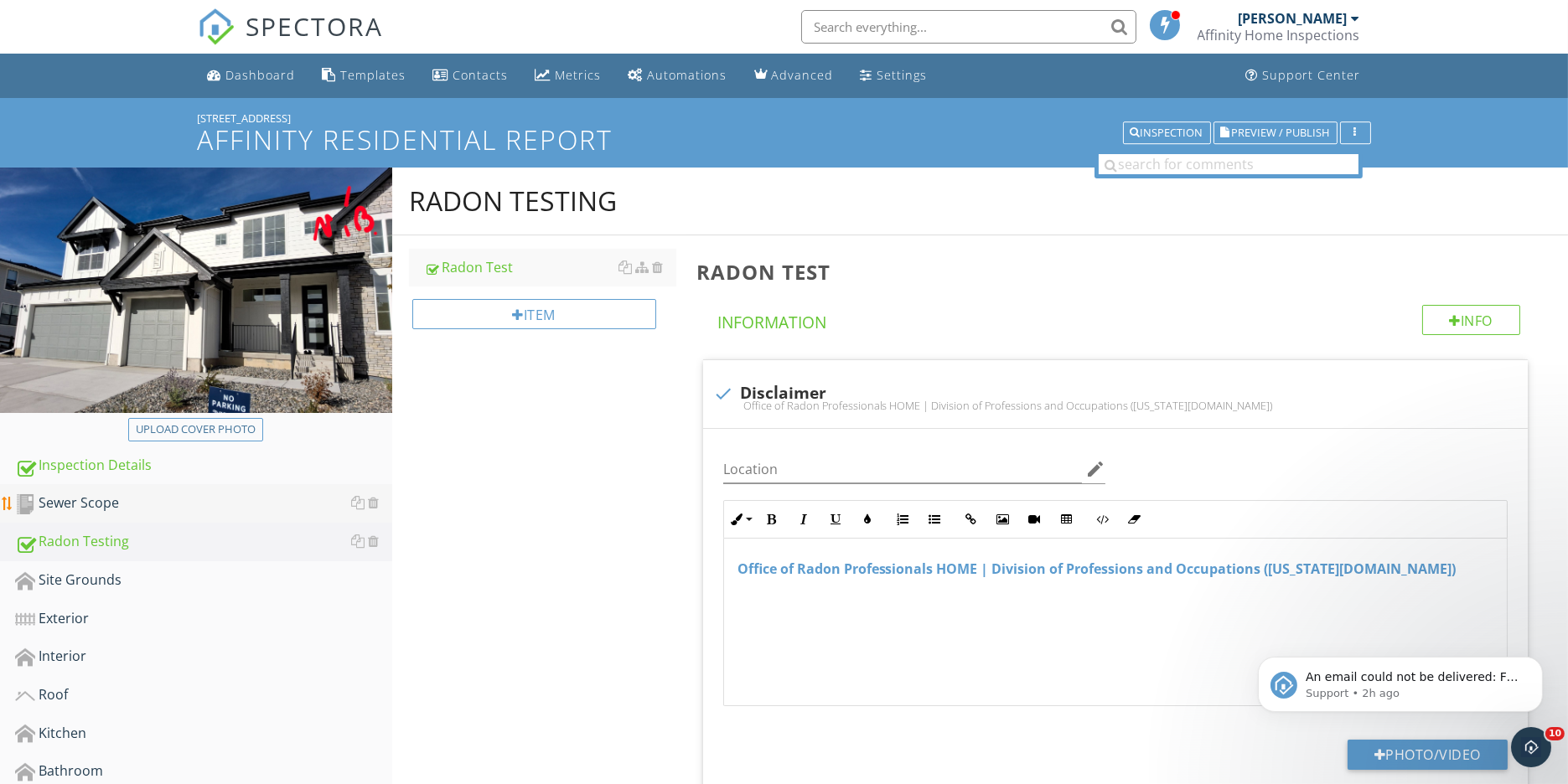
click at [72, 509] on div "Sewer Scope" at bounding box center [204, 503] width 377 height 22
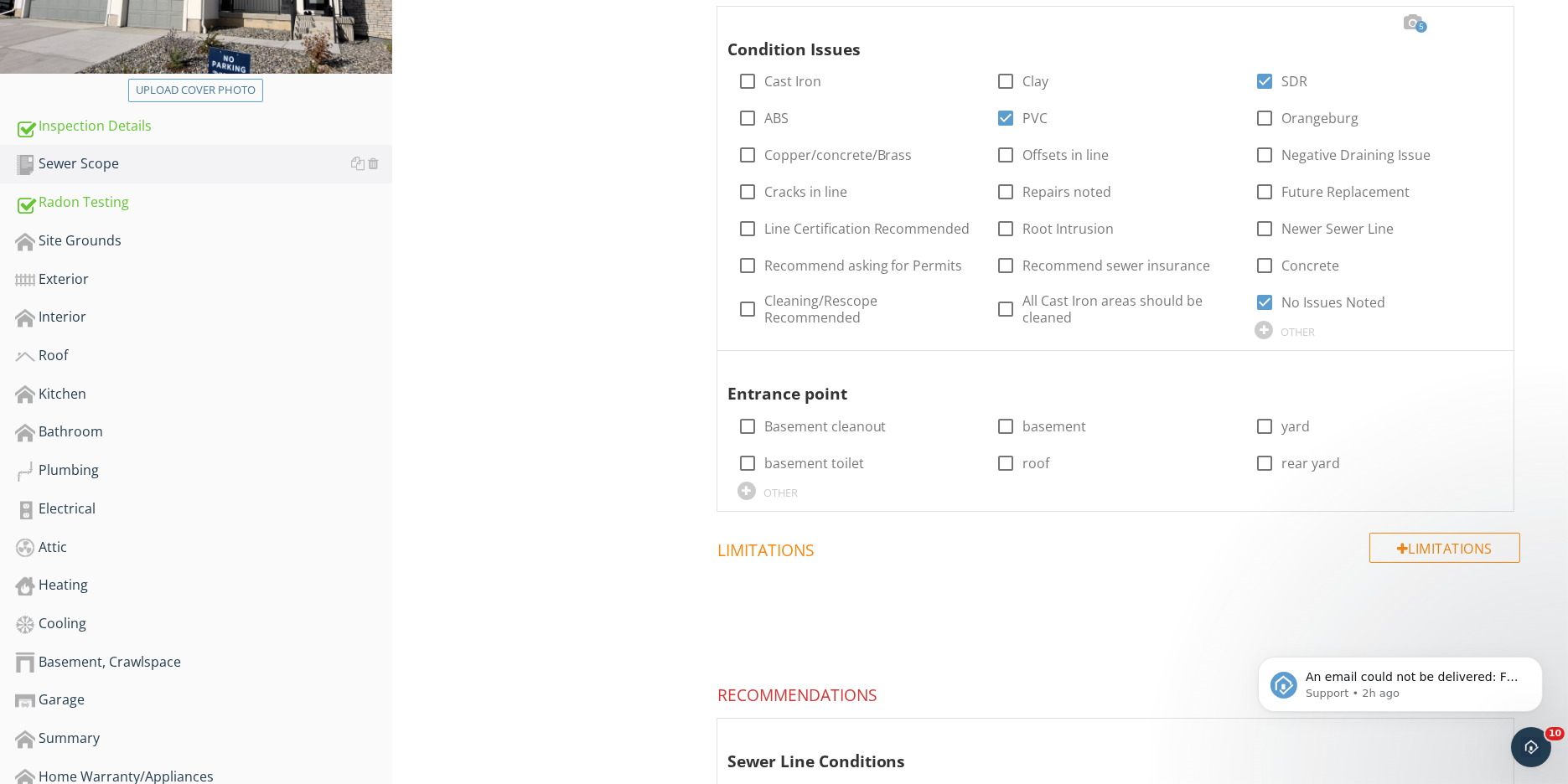
scroll to position [465, 0]
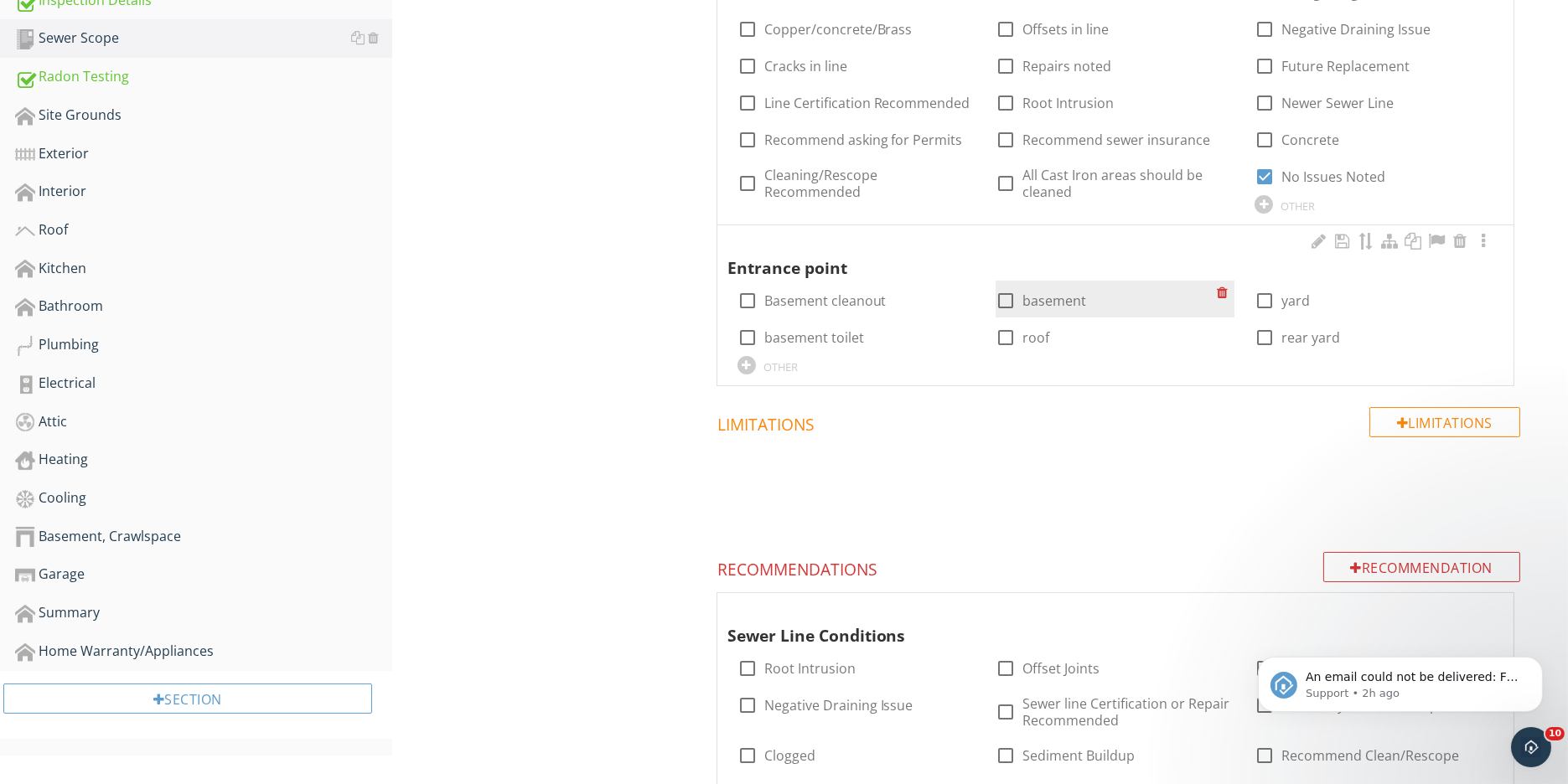
click at [1011, 302] on div at bounding box center [1005, 301] width 28 height 28
checkbox input "true"
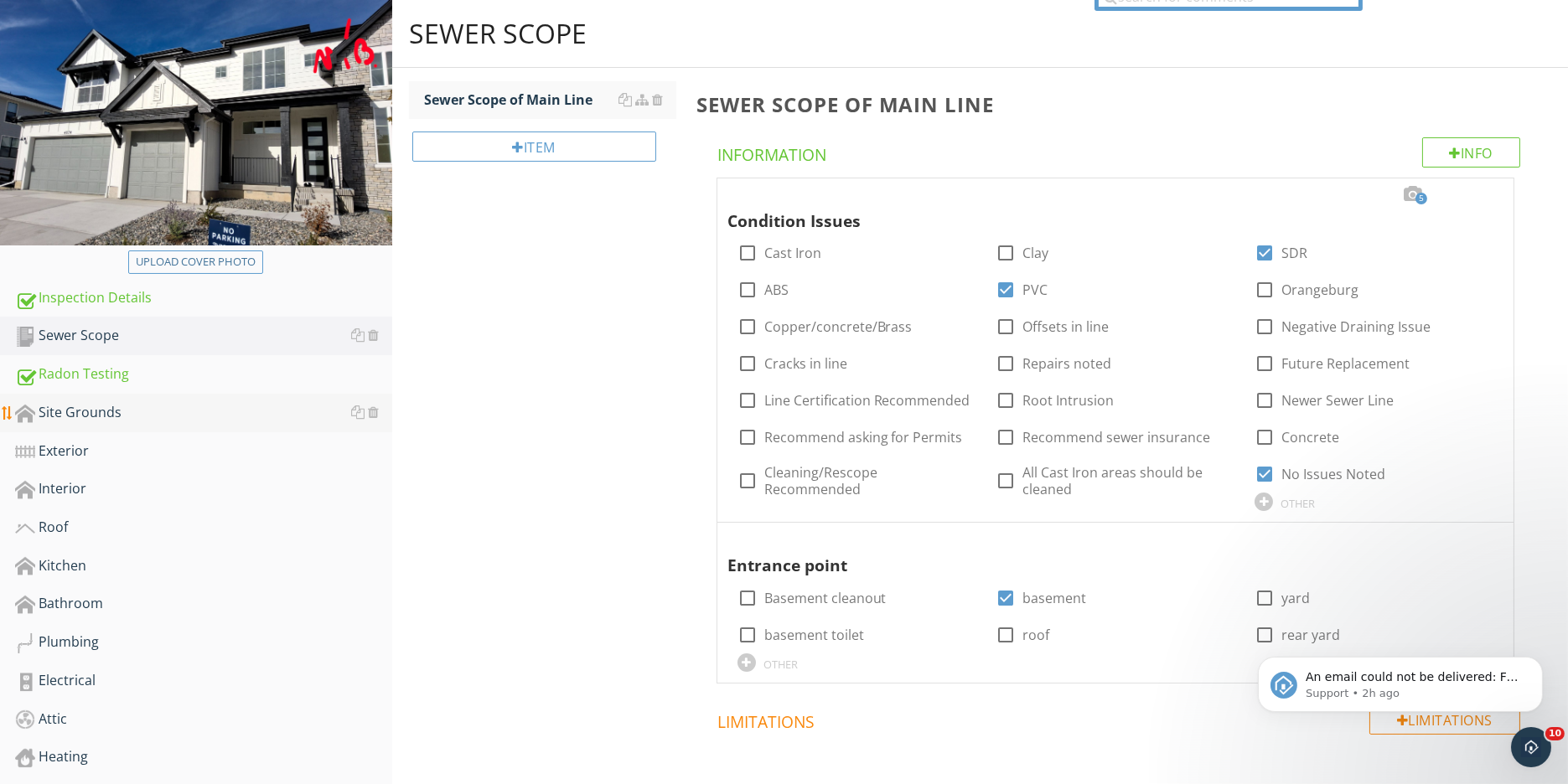
scroll to position [155, 0]
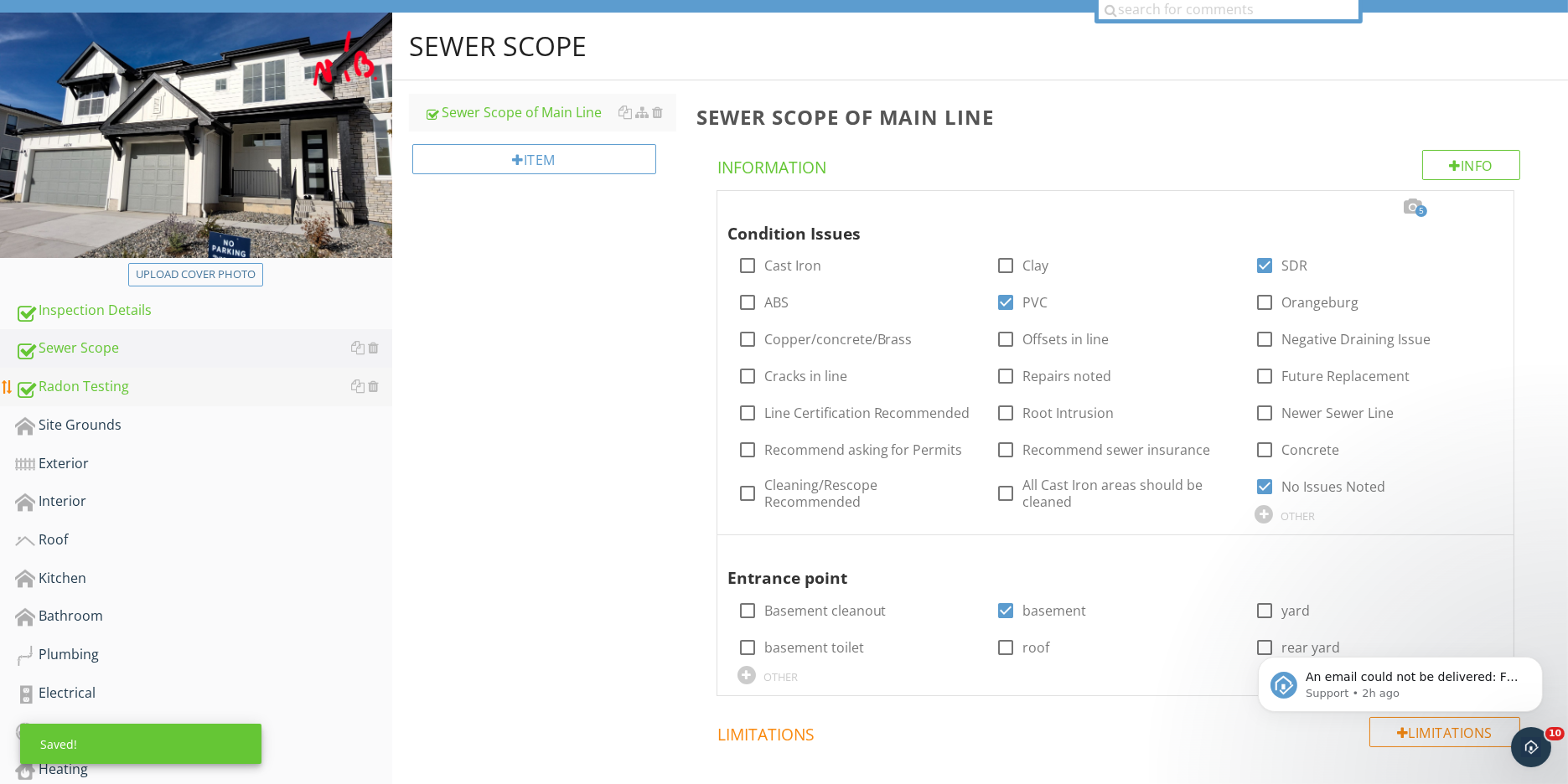
click at [82, 388] on div "Radon Testing" at bounding box center [204, 387] width 377 height 22
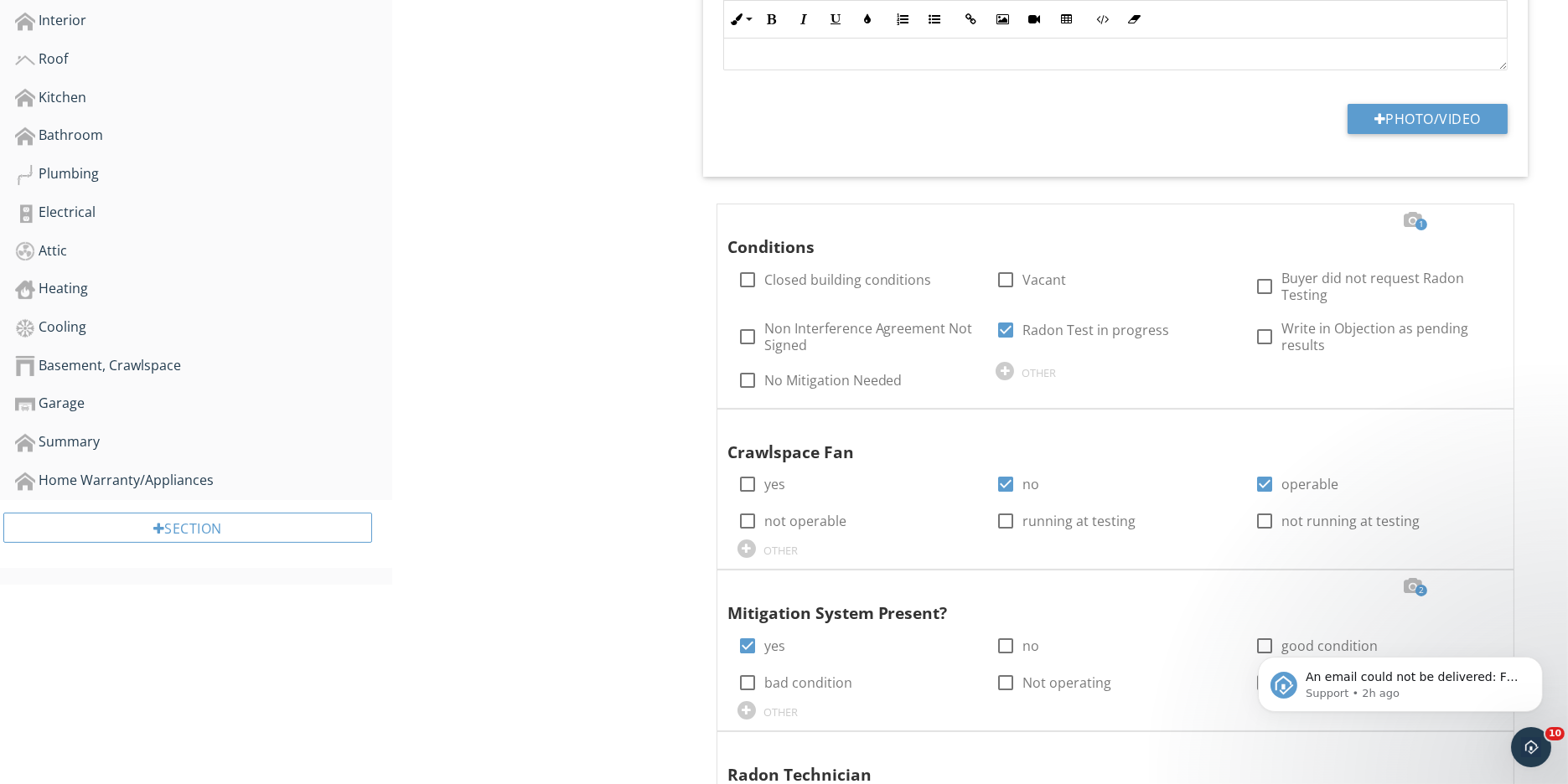
scroll to position [620, 0]
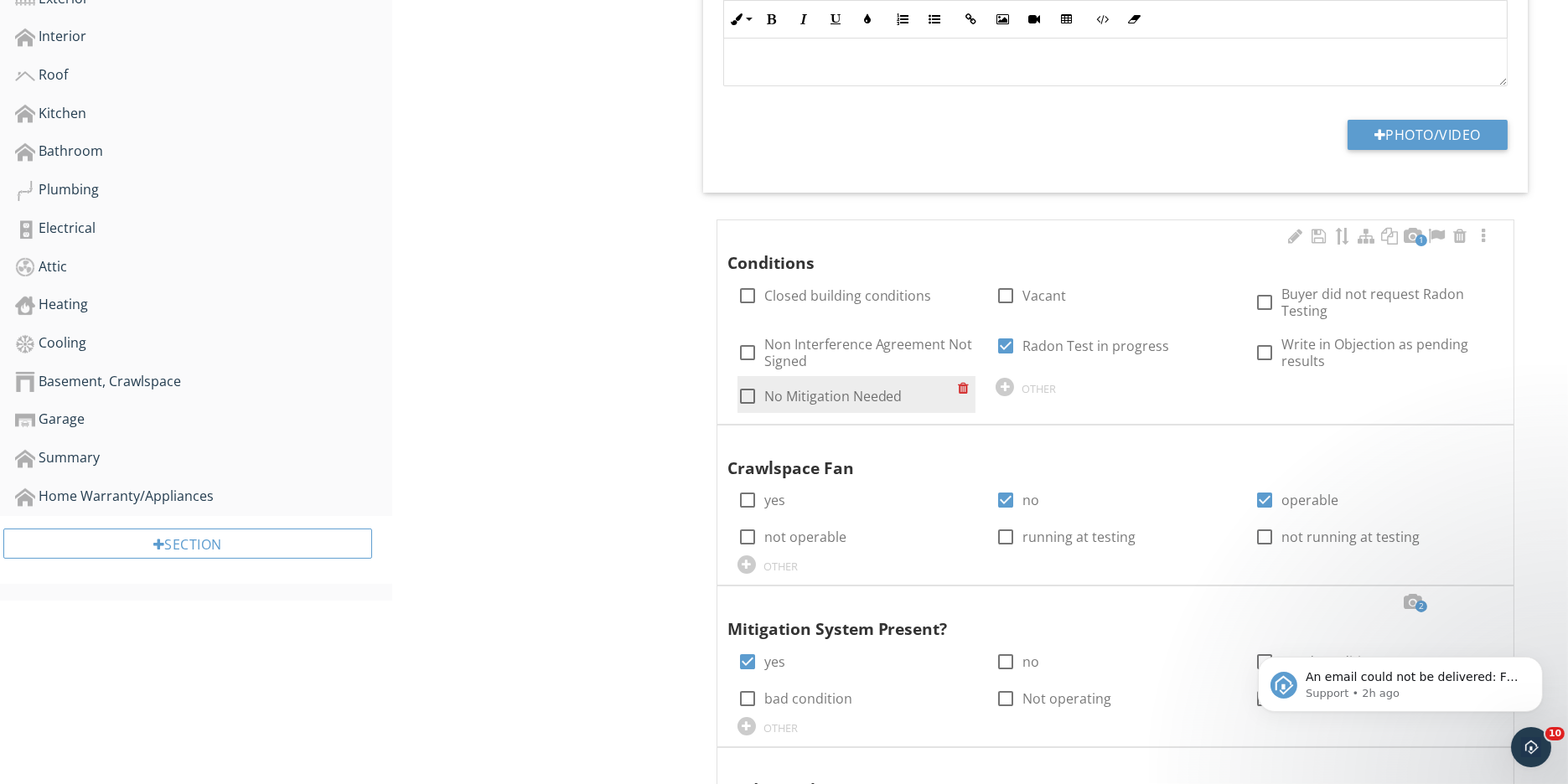
click at [745, 395] on div at bounding box center [748, 396] width 28 height 28
checkbox input "true"
click at [1004, 344] on div at bounding box center [1005, 346] width 28 height 28
checkbox input "false"
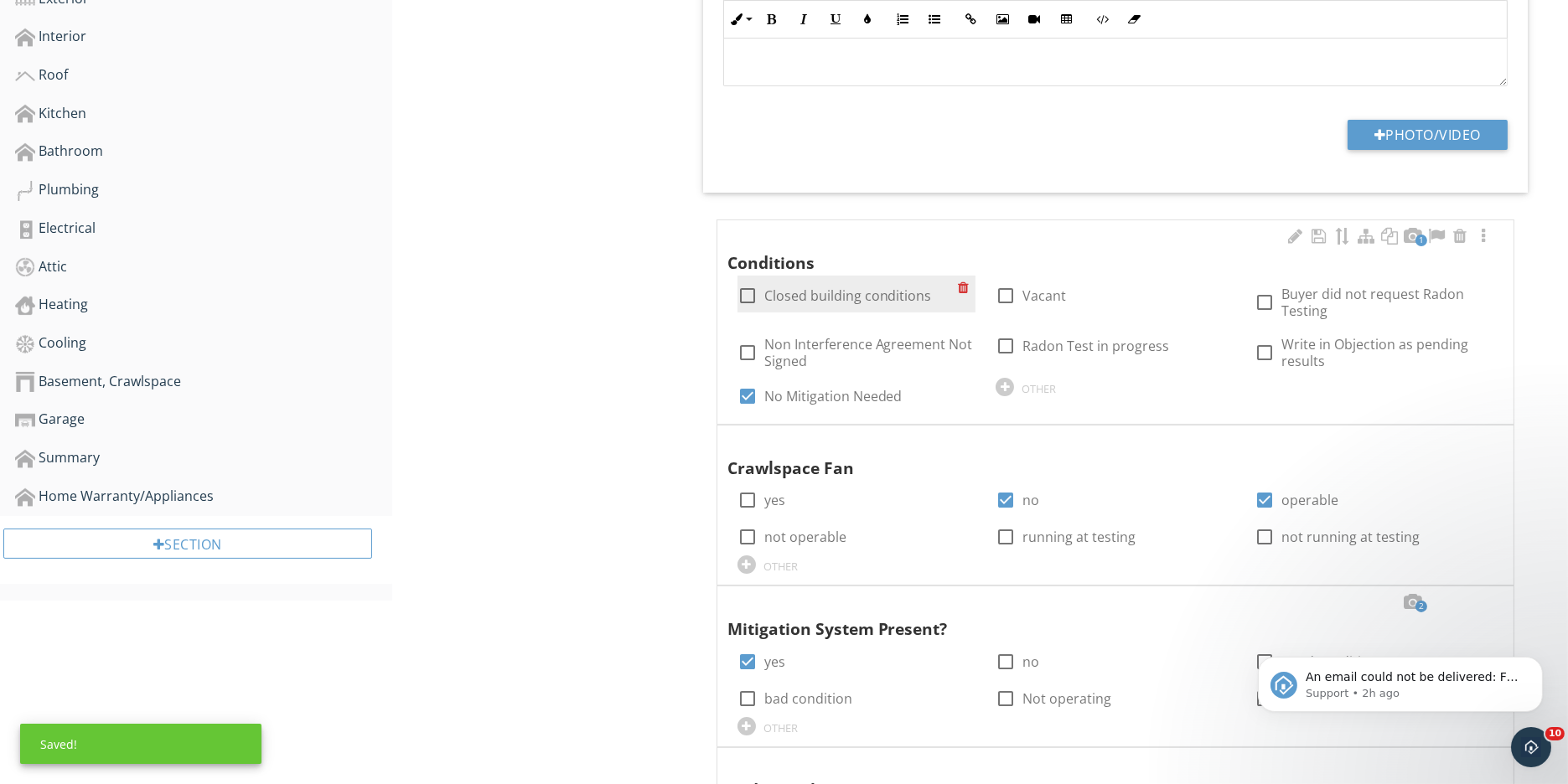
click at [749, 293] on div at bounding box center [748, 296] width 28 height 28
checkbox input "true"
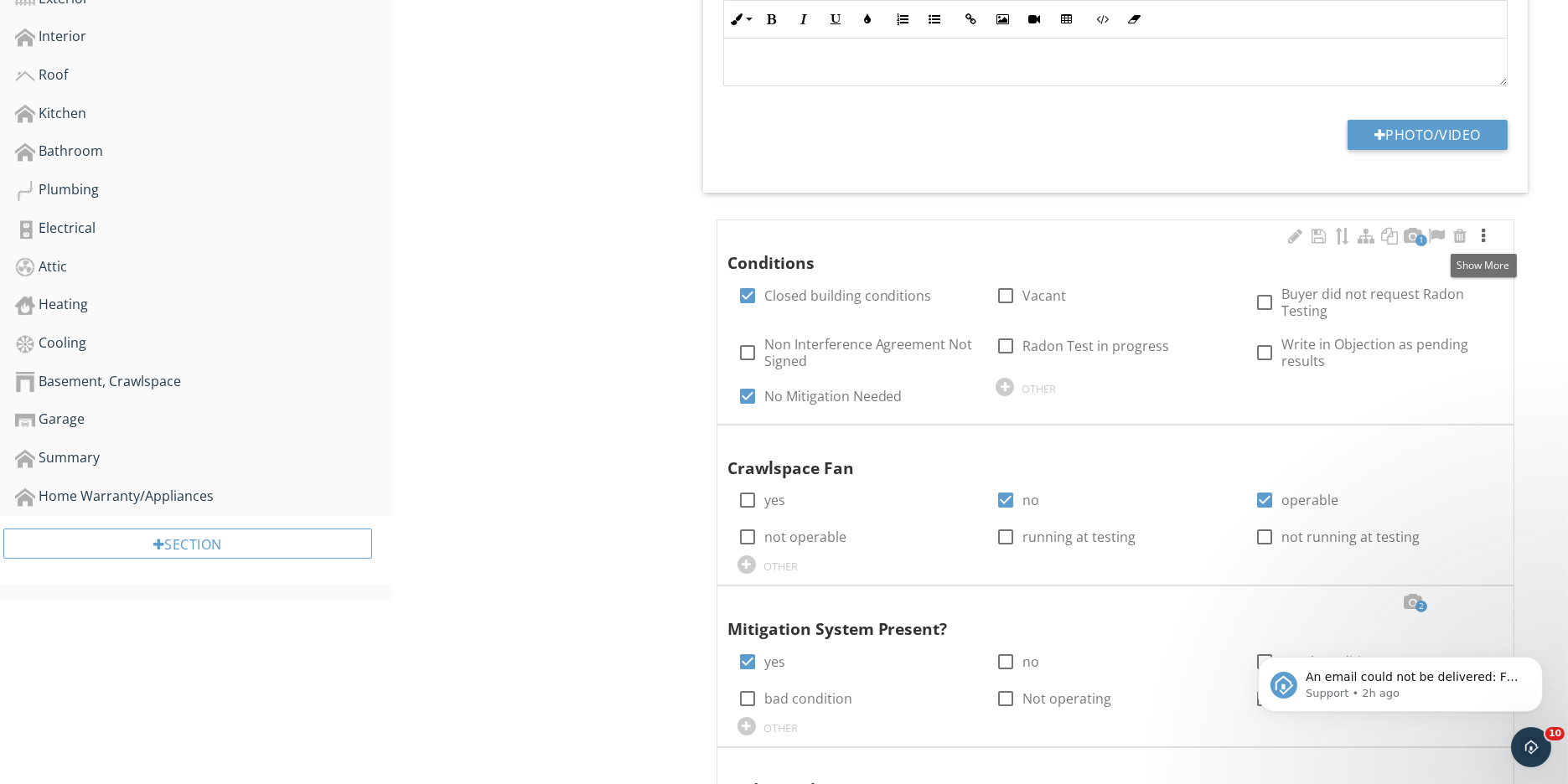
click at [1478, 234] on div at bounding box center [1483, 236] width 20 height 17
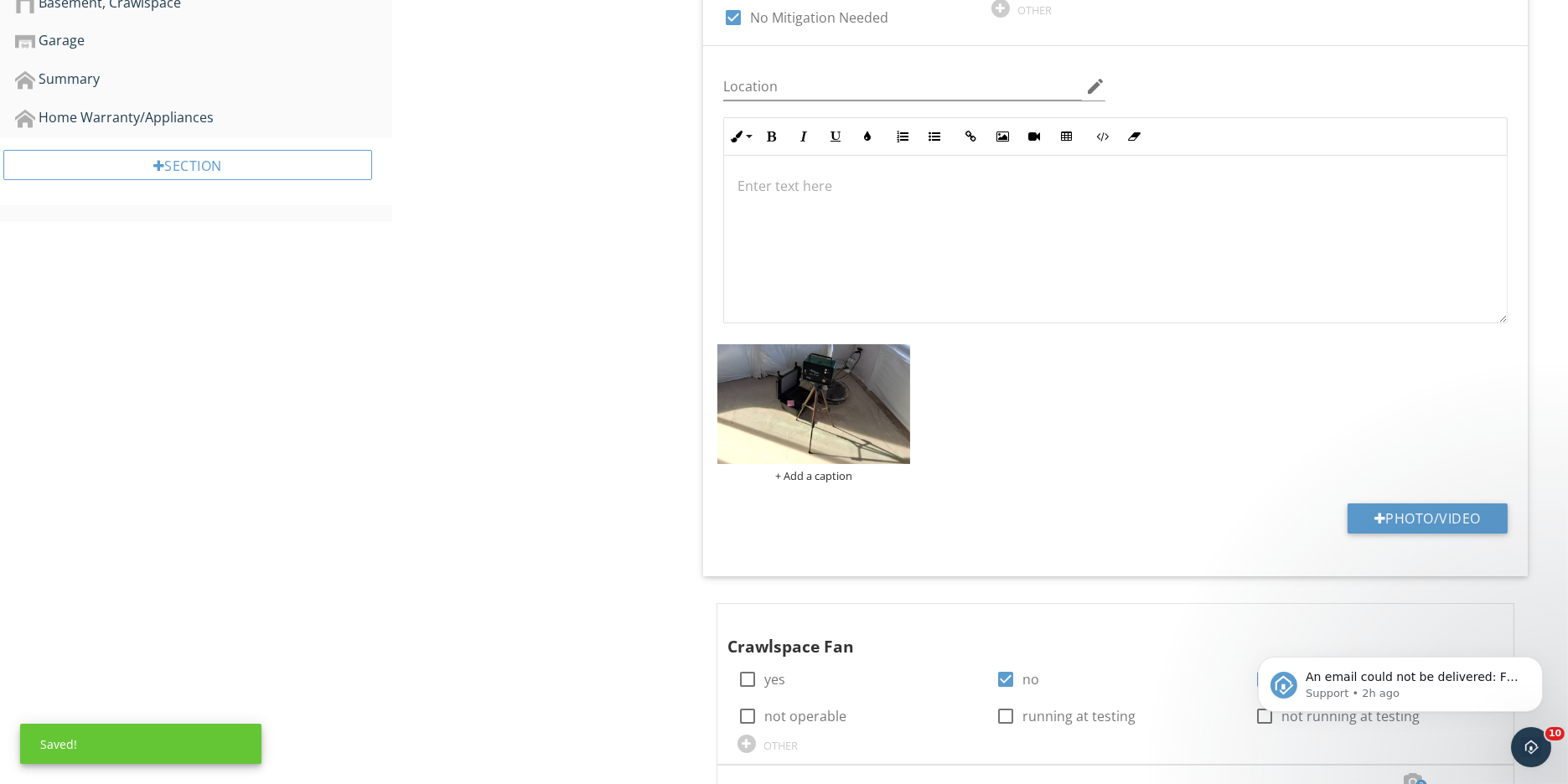
scroll to position [1086, 0]
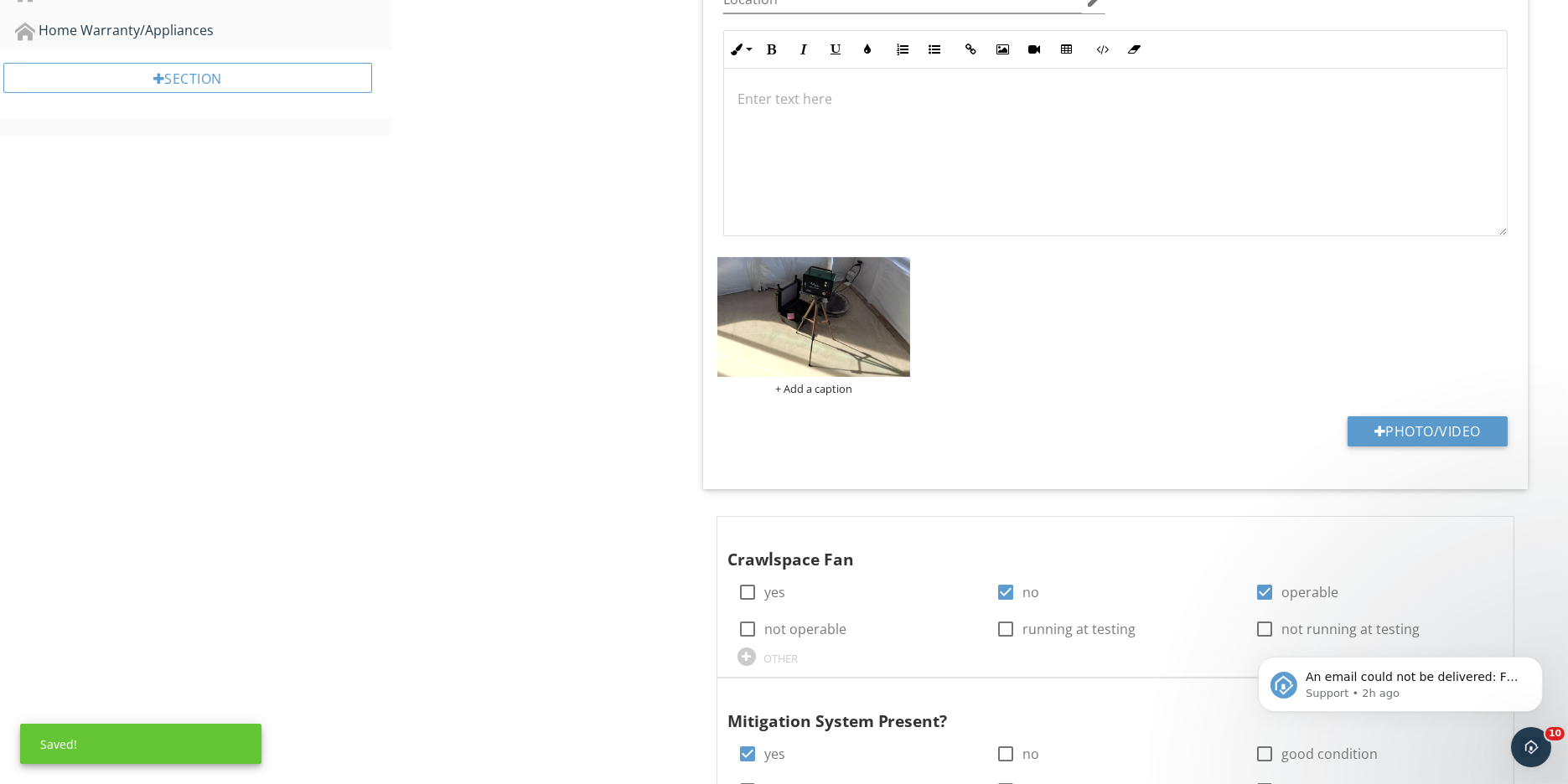
click at [740, 130] on div at bounding box center [1115, 152] width 782 height 167
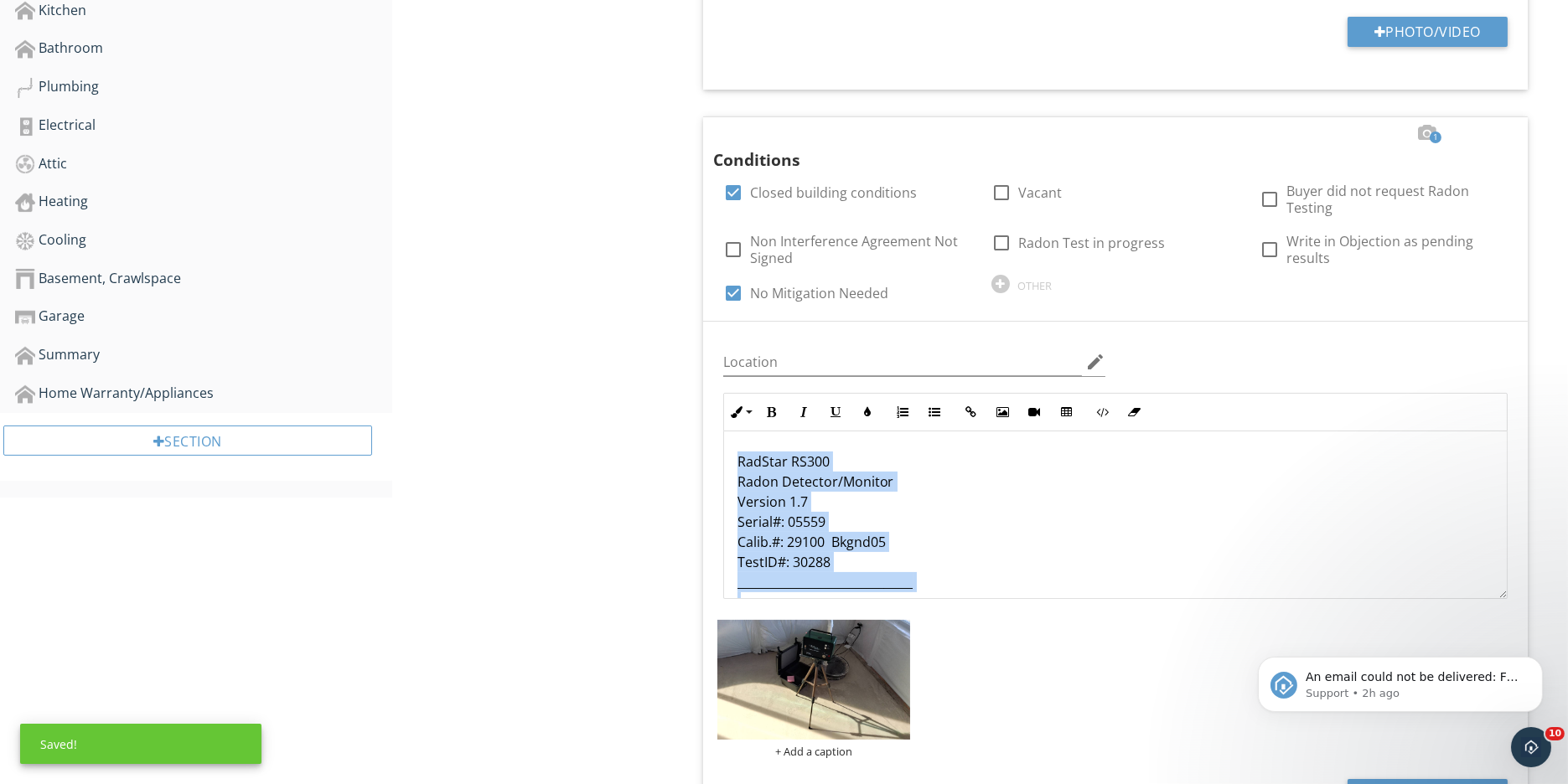
scroll to position [0, 0]
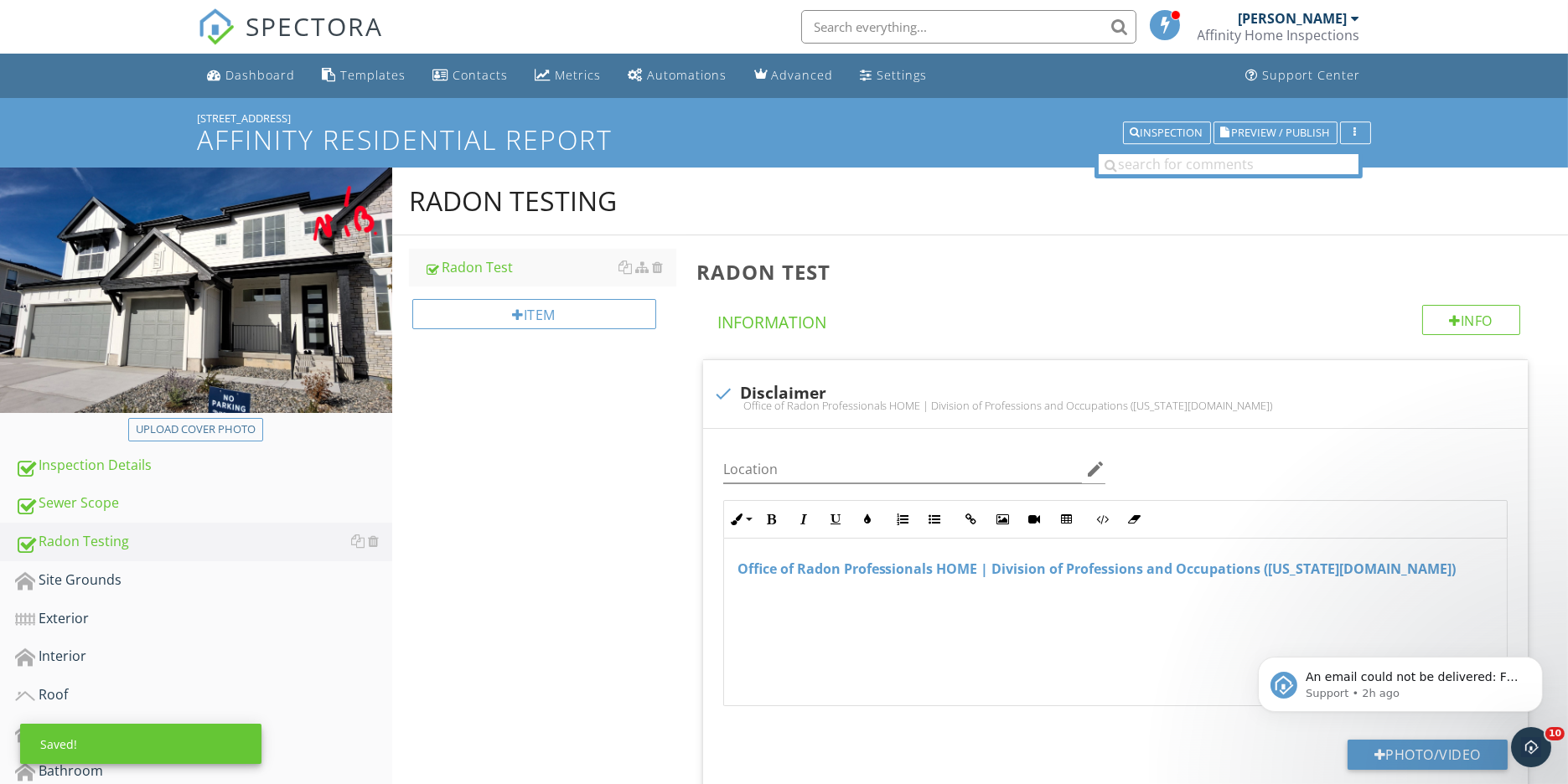
drag, startPoint x: 827, startPoint y: 217, endPoint x: 516, endPoint y: -53, distance: 411.9
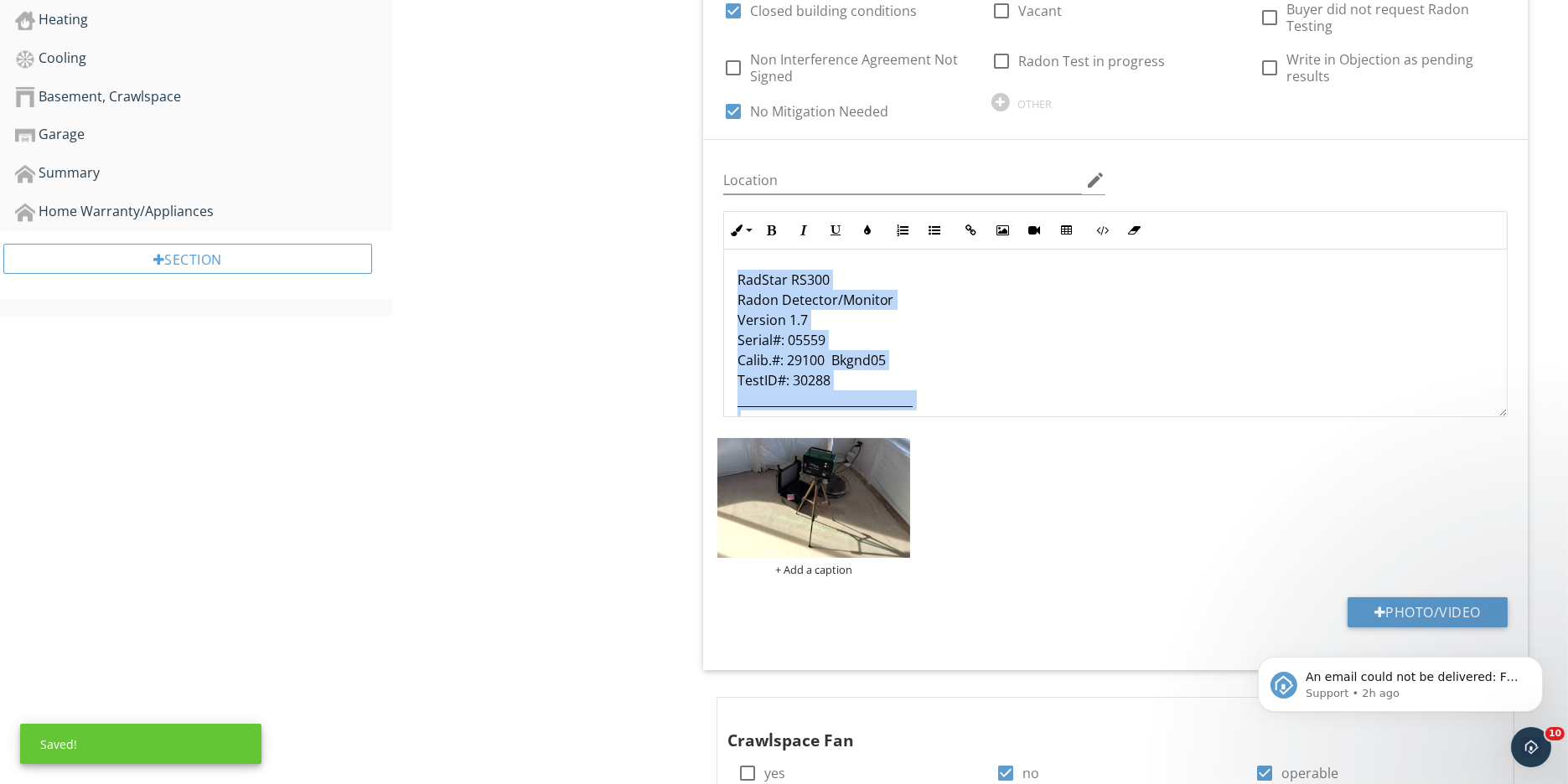
scroll to position [775, 0]
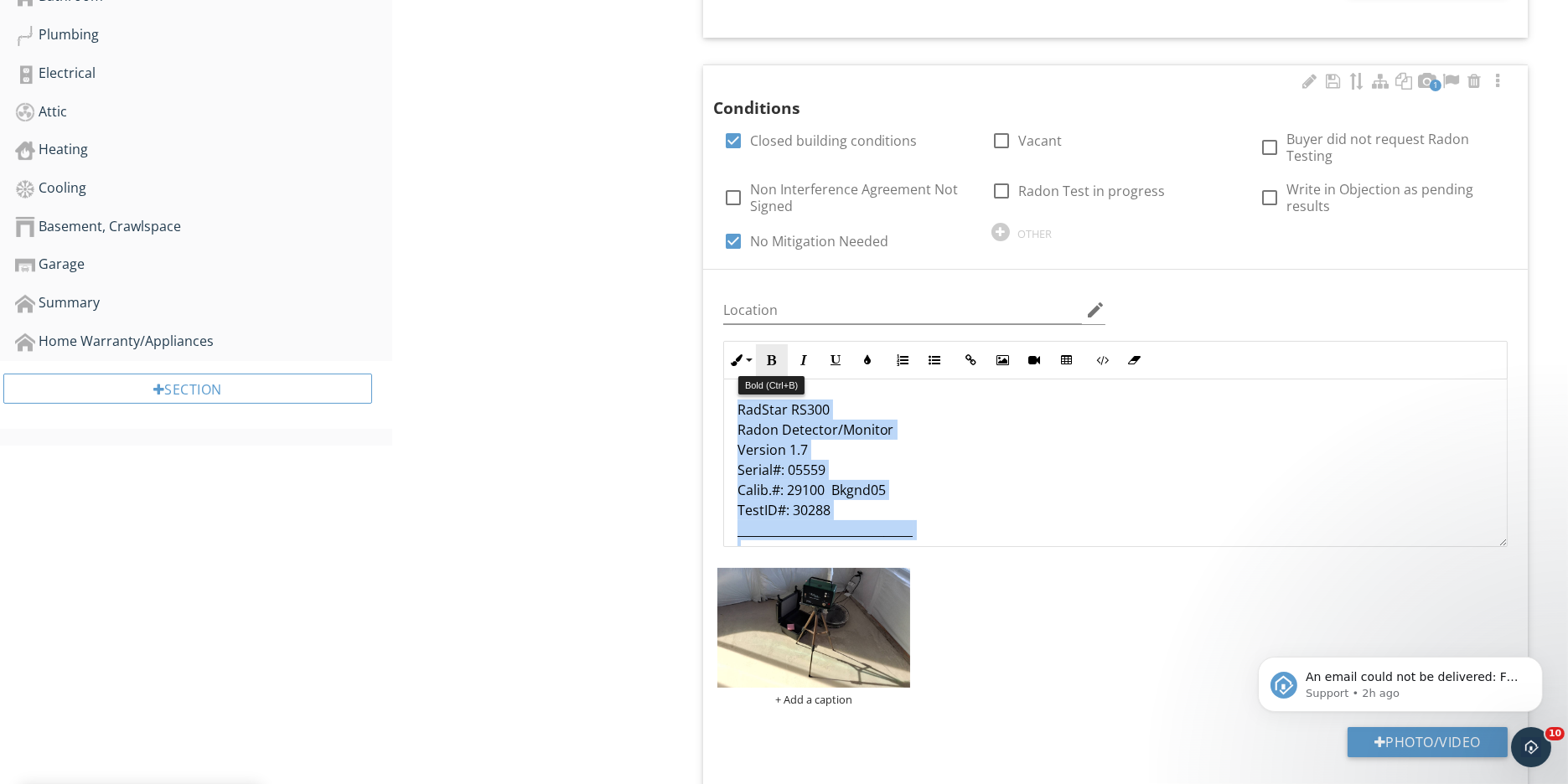
click at [769, 361] on icon "button" at bounding box center [771, 360] width 12 height 12
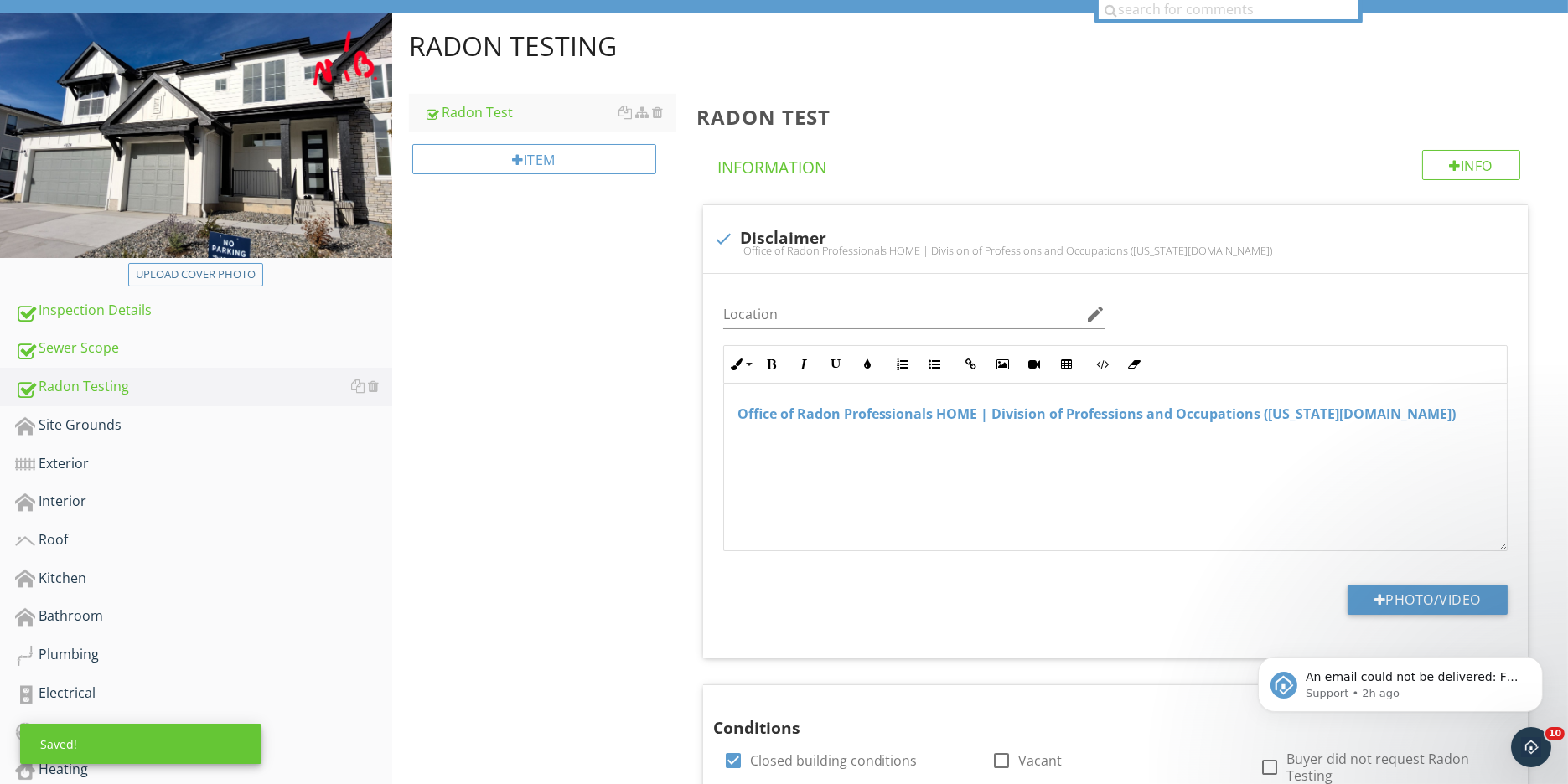
scroll to position [0, 0]
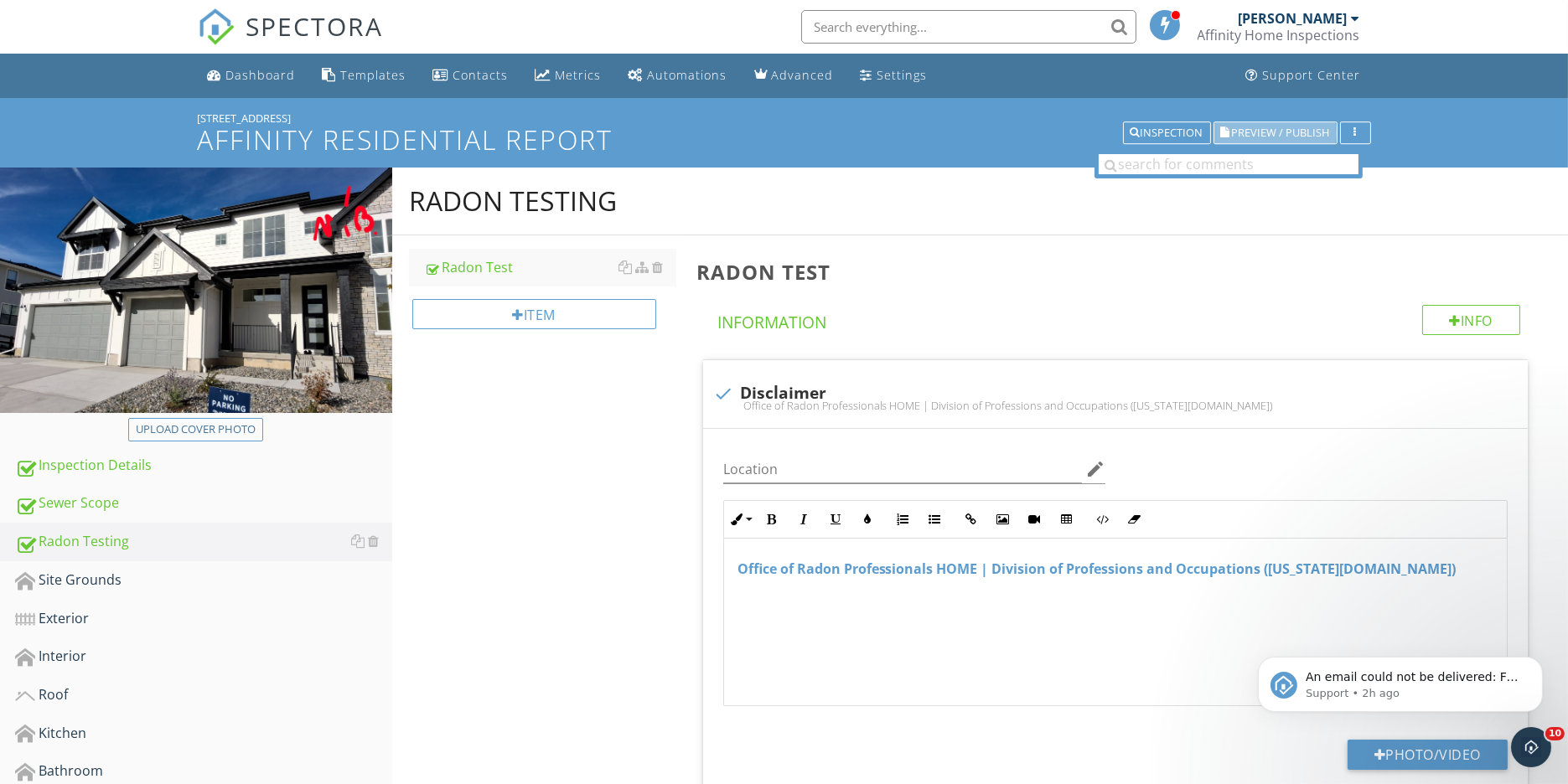
click at [1270, 130] on span "Preview / Publish" at bounding box center [1280, 133] width 98 height 11
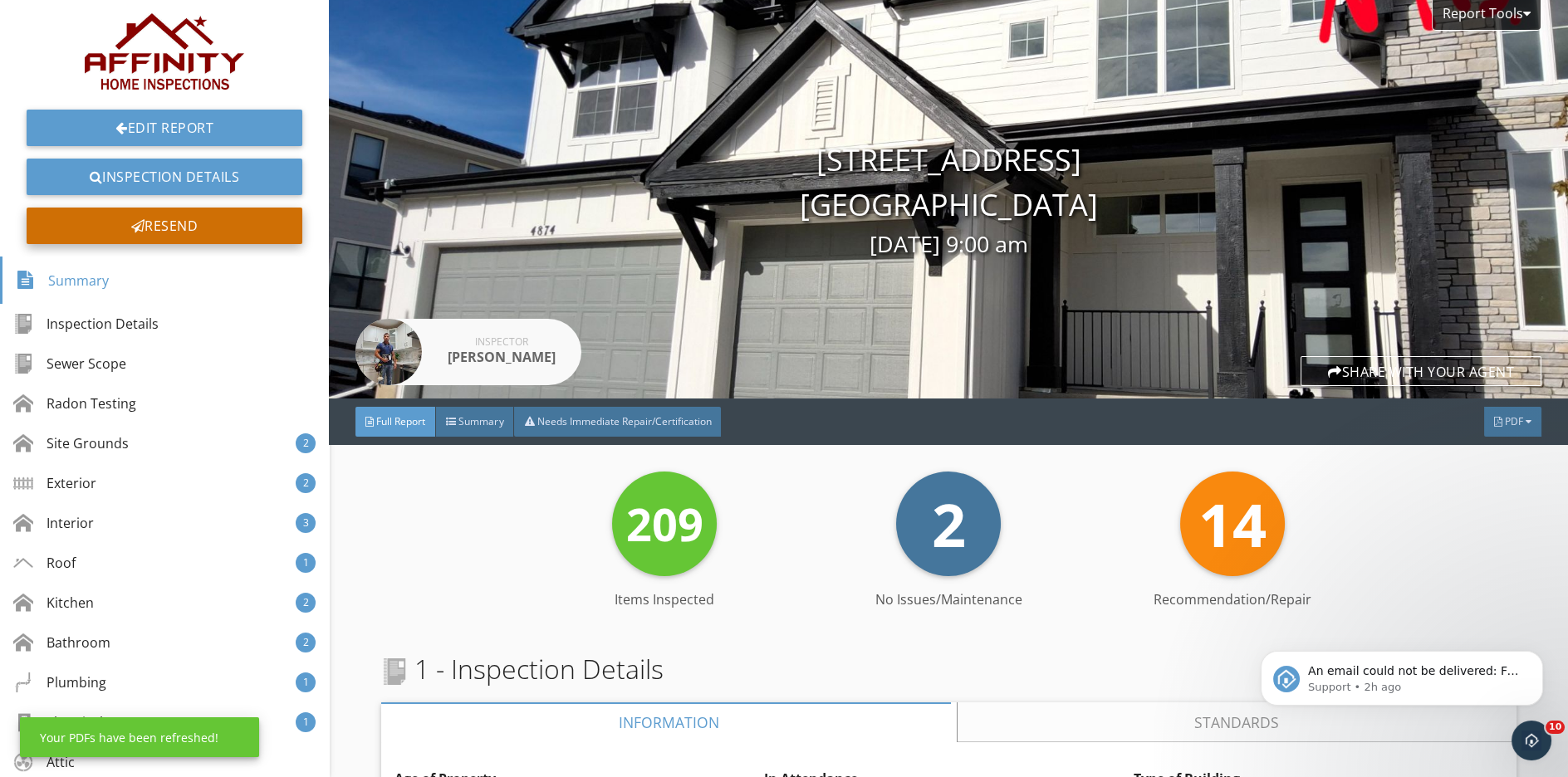
click at [165, 220] on div "Resend" at bounding box center [164, 226] width 275 height 37
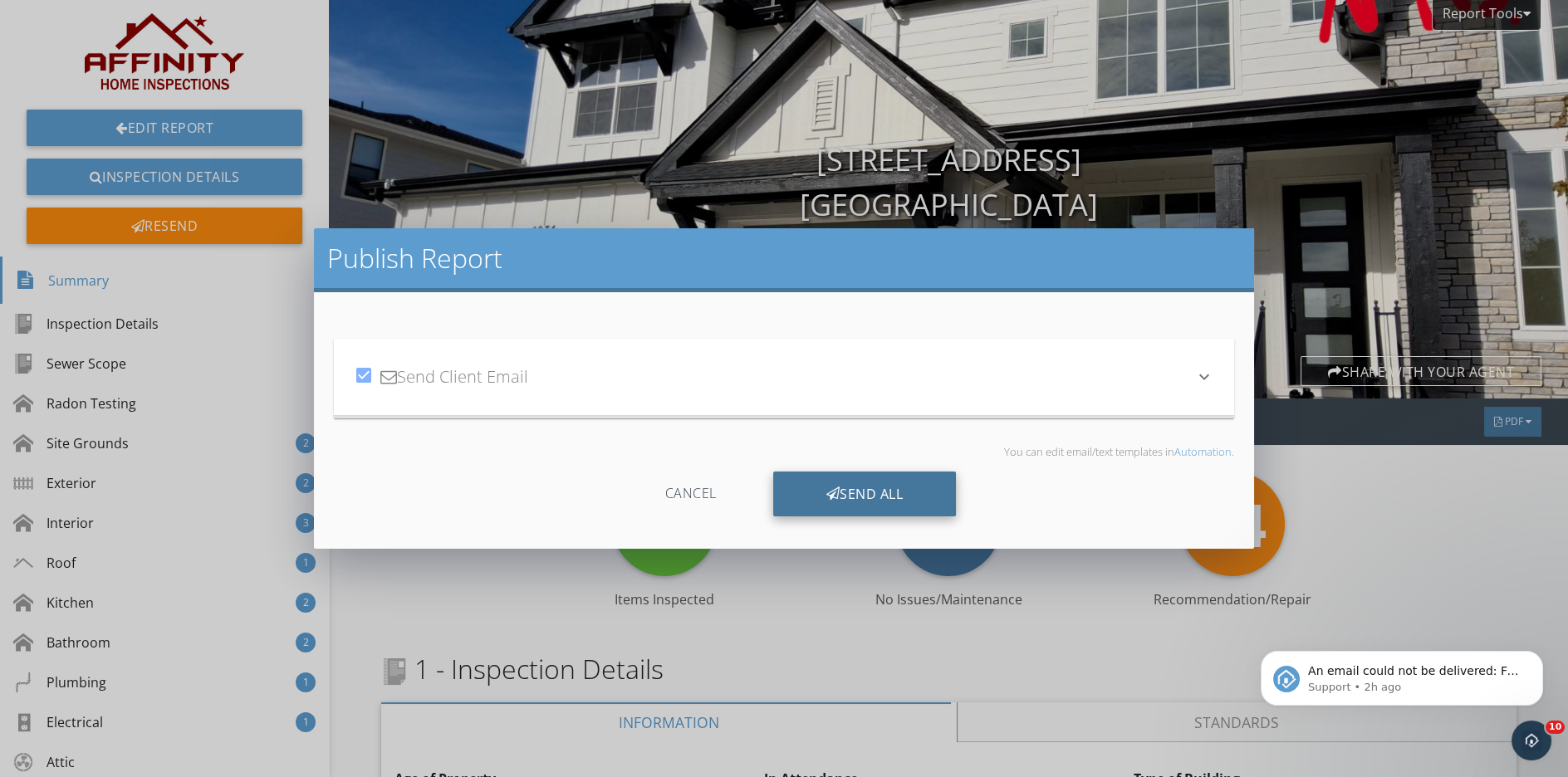
click at [830, 485] on icon at bounding box center [833, 494] width 14 height 18
